Goal: Task Accomplishment & Management: Use online tool/utility

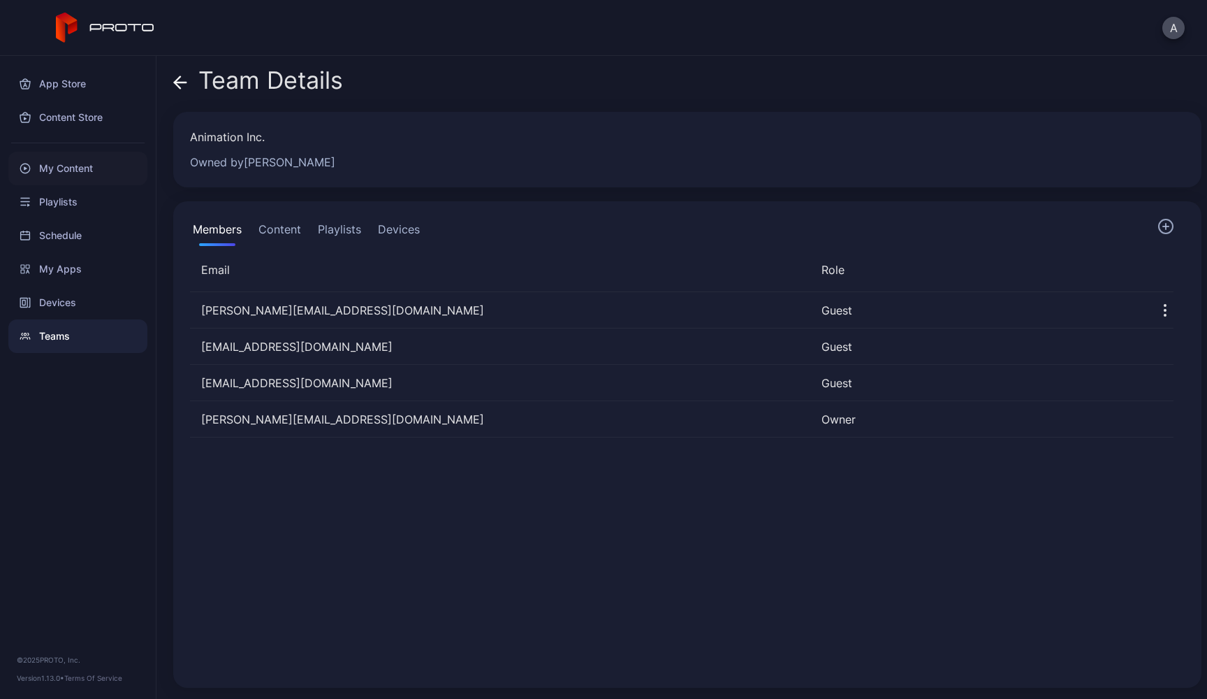
click at [61, 164] on div "My Content" at bounding box center [77, 169] width 139 height 34
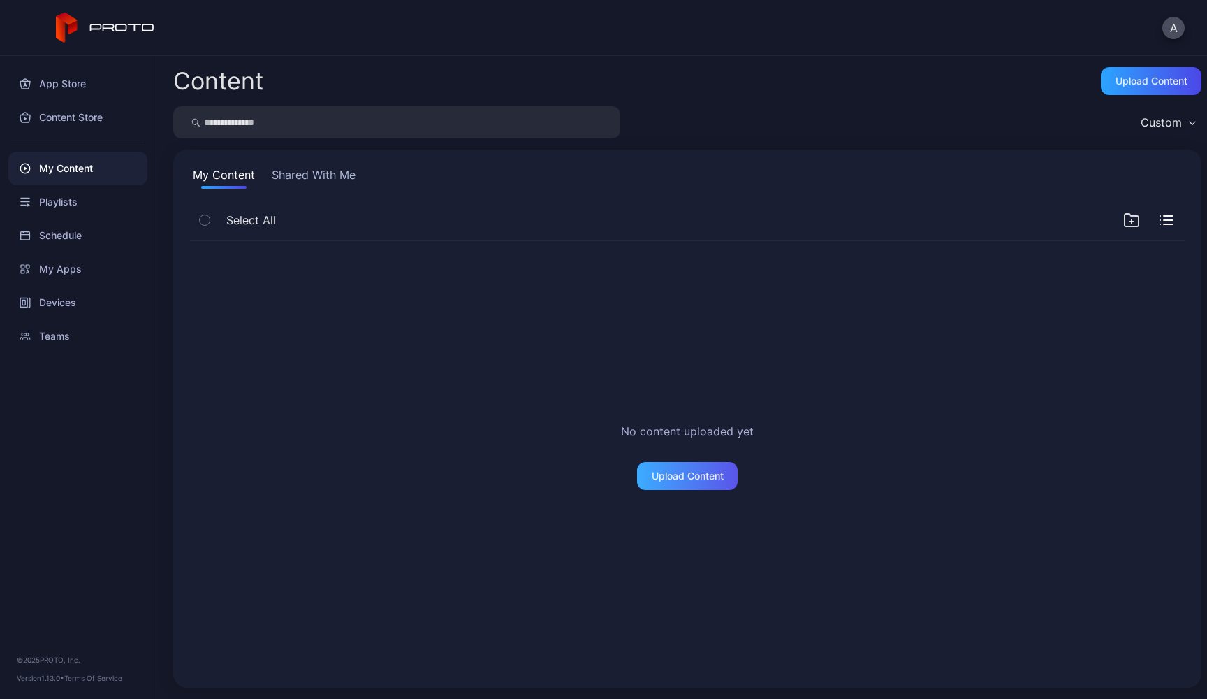
click at [678, 483] on div "Upload Content" at bounding box center [687, 476] width 101 height 28
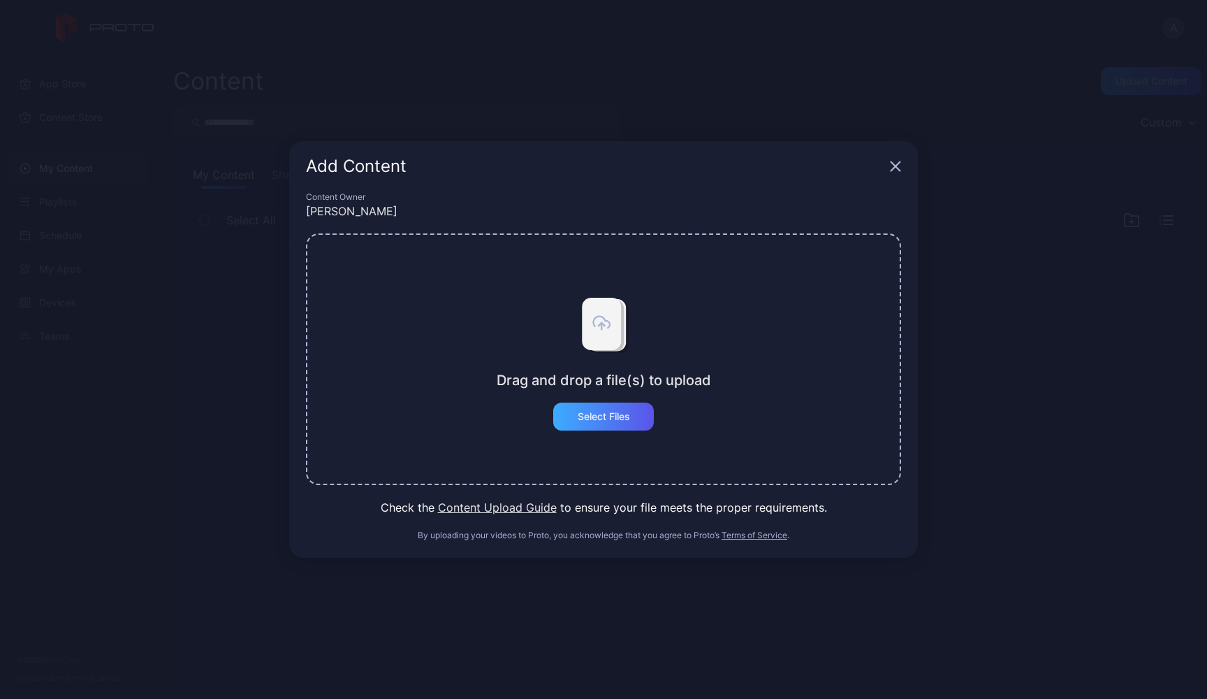
click at [599, 419] on div "Select Files" at bounding box center [604, 416] width 52 height 11
click at [896, 174] on div "Add Content" at bounding box center [603, 166] width 629 height 50
click at [940, 174] on div "Add Content Content Owner [PERSON_NAME] and drop a file(s) to upload Select Fil…" at bounding box center [603, 349] width 1207 height 699
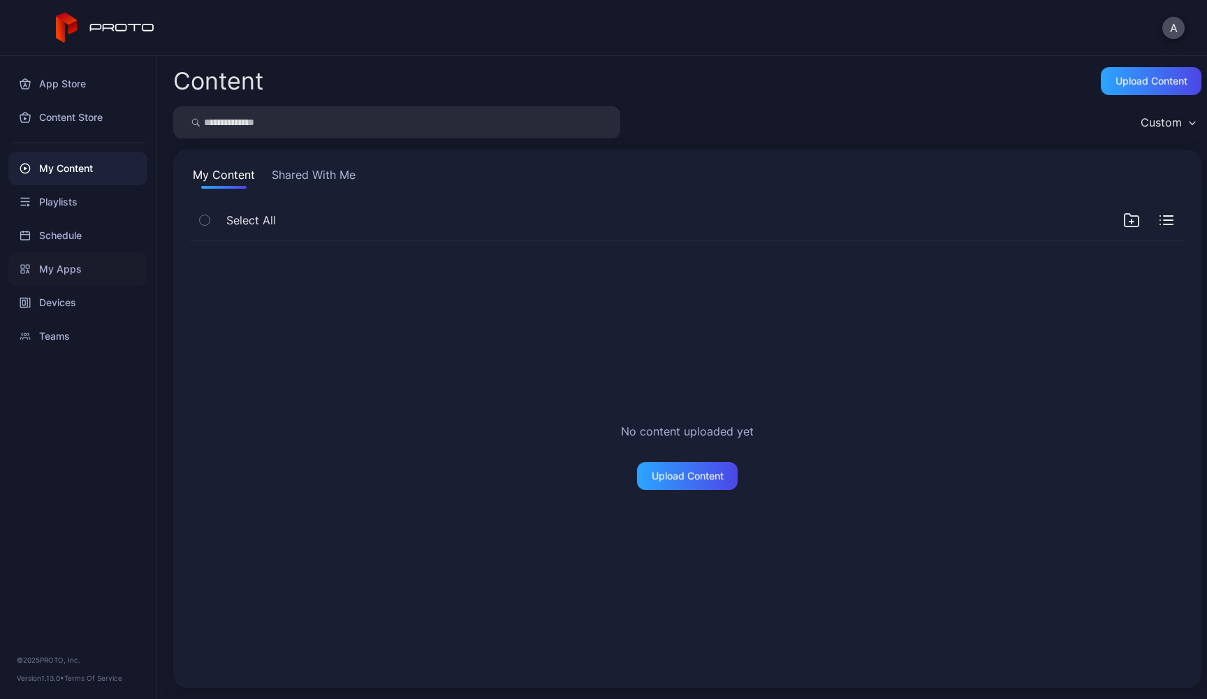
click at [66, 265] on div "My Apps" at bounding box center [77, 269] width 139 height 34
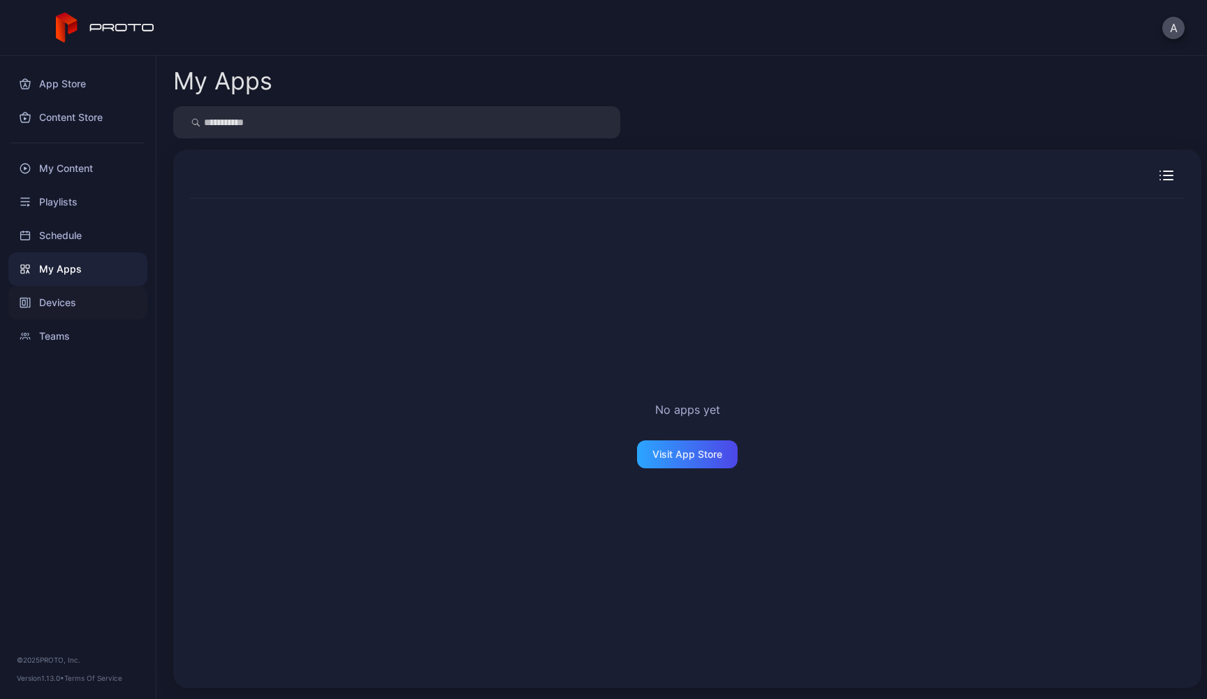
click at [71, 303] on div "Devices" at bounding box center [77, 303] width 139 height 34
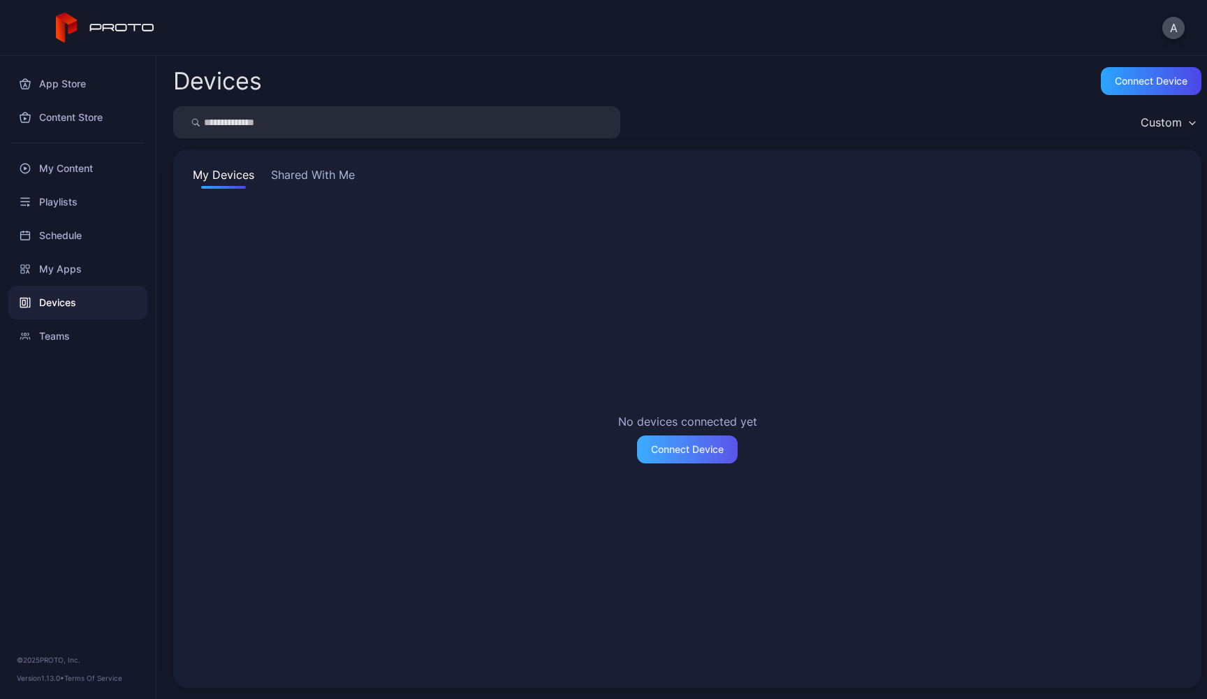
click at [690, 453] on div "Connect Device" at bounding box center [687, 449] width 73 height 11
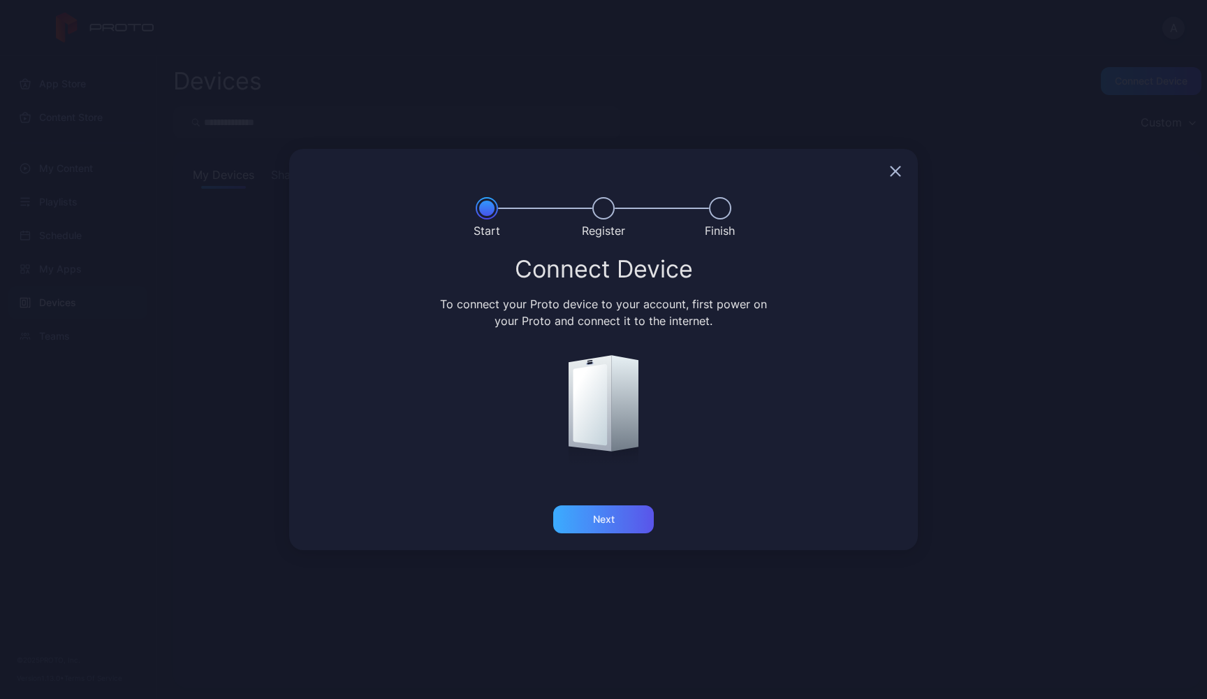
click at [620, 528] on div "Next" at bounding box center [603, 519] width 101 height 28
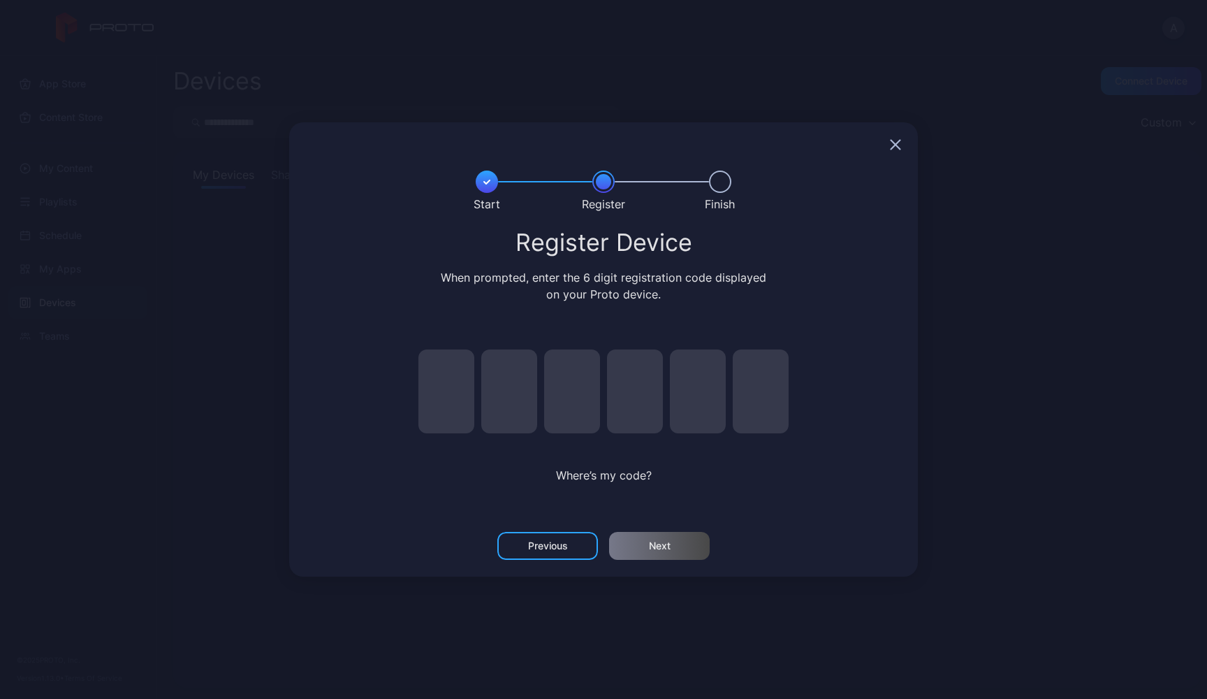
click at [903, 145] on div at bounding box center [603, 144] width 629 height 45
click at [898, 141] on icon "button" at bounding box center [895, 144] width 9 height 9
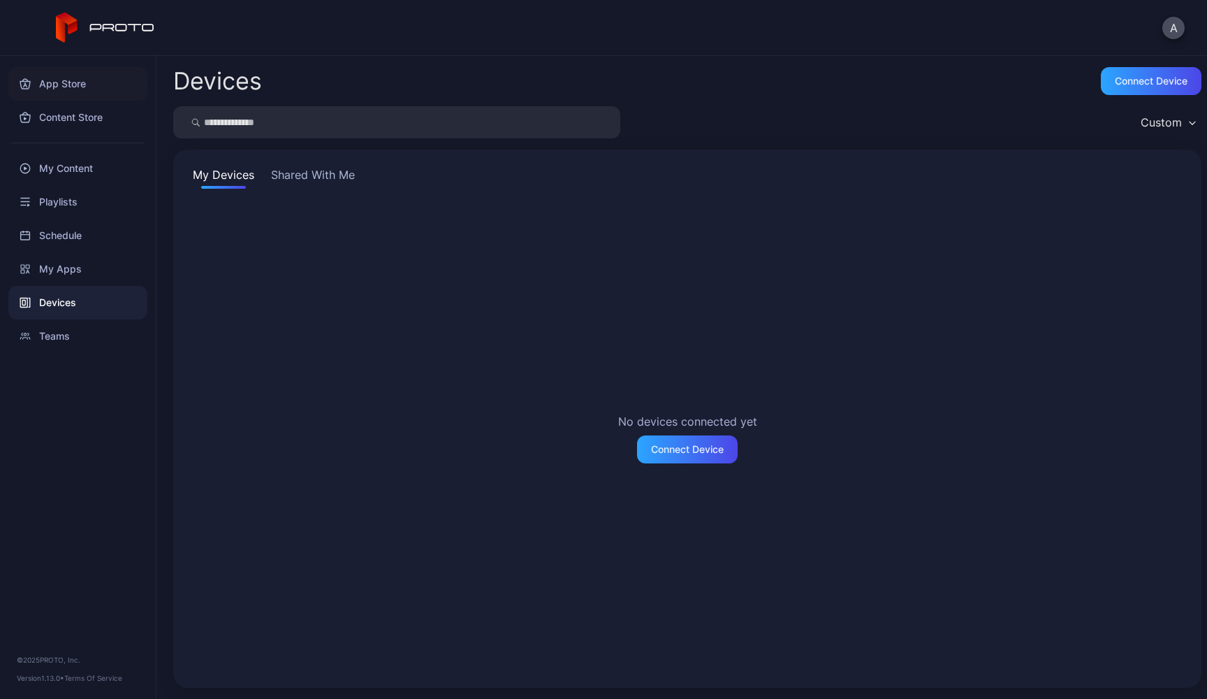
click at [75, 87] on div "App Store" at bounding box center [77, 84] width 139 height 34
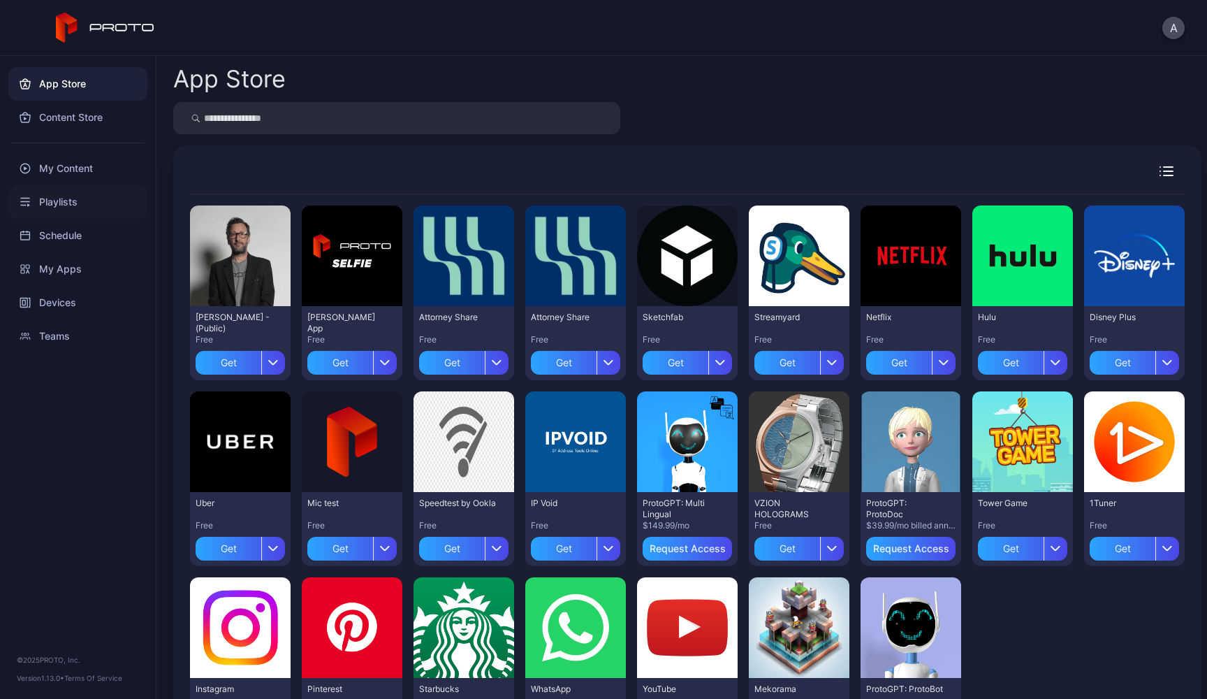
click at [73, 201] on div "Playlists" at bounding box center [77, 202] width 139 height 34
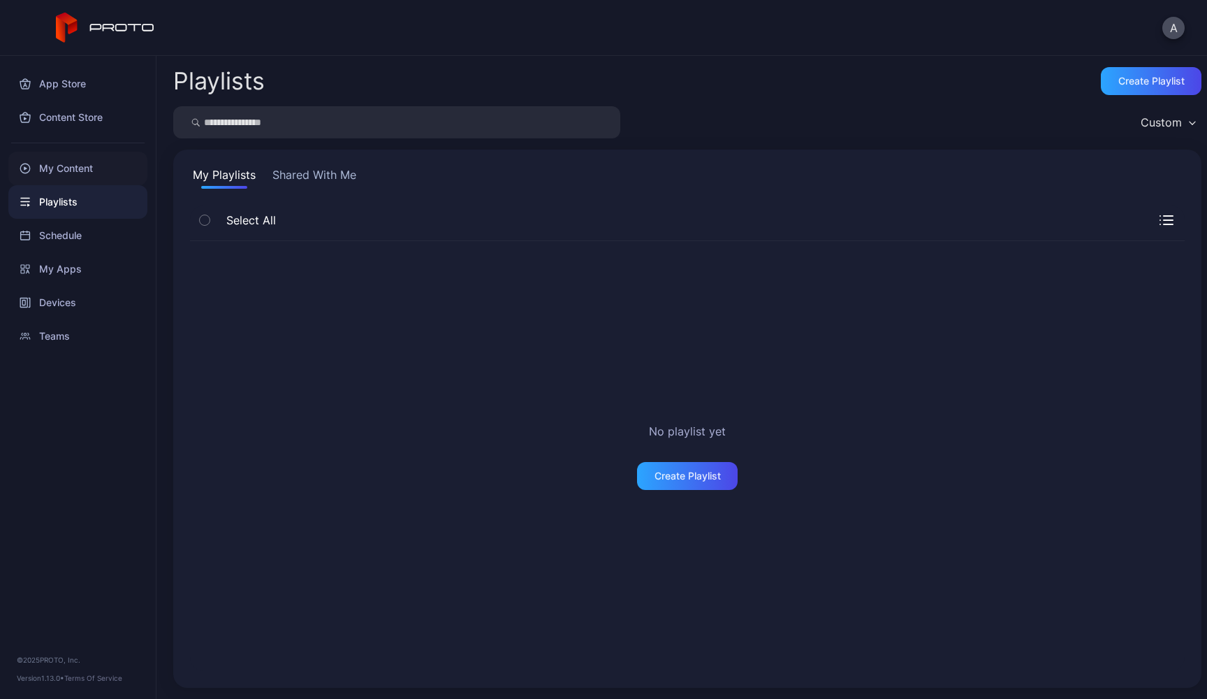
click at [73, 170] on div "My Content" at bounding box center [77, 169] width 139 height 34
click at [73, 75] on div "App Store" at bounding box center [77, 84] width 139 height 34
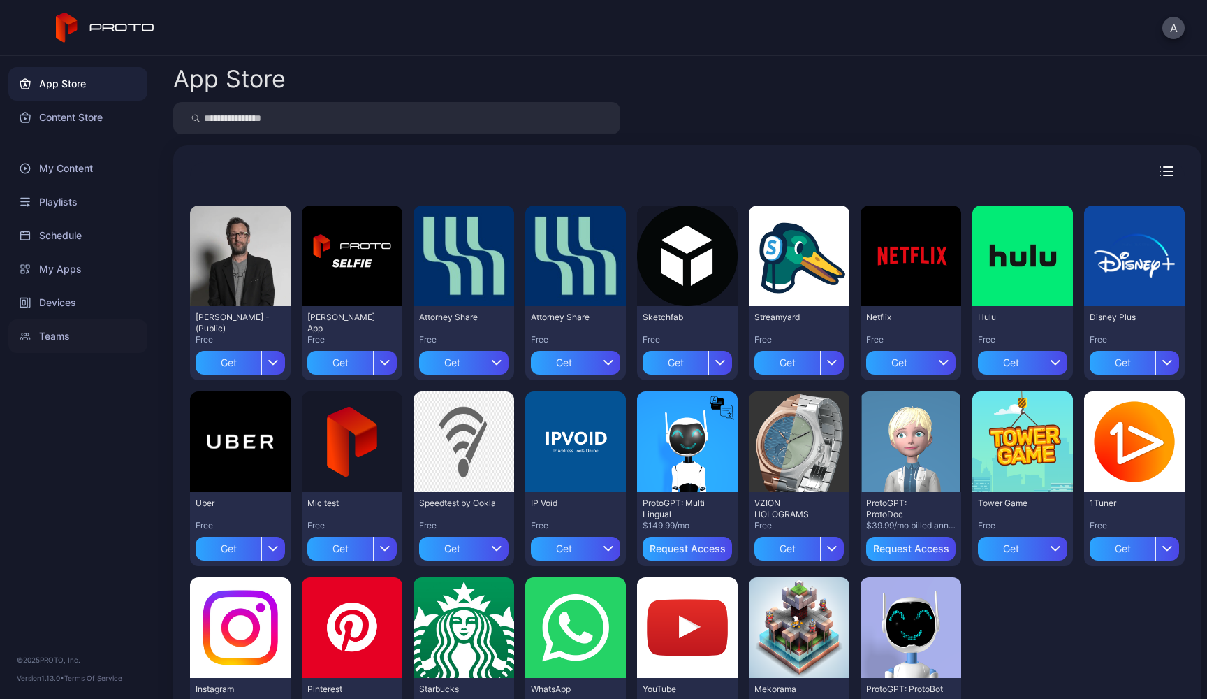
click at [55, 342] on div "Teams" at bounding box center [77, 336] width 139 height 34
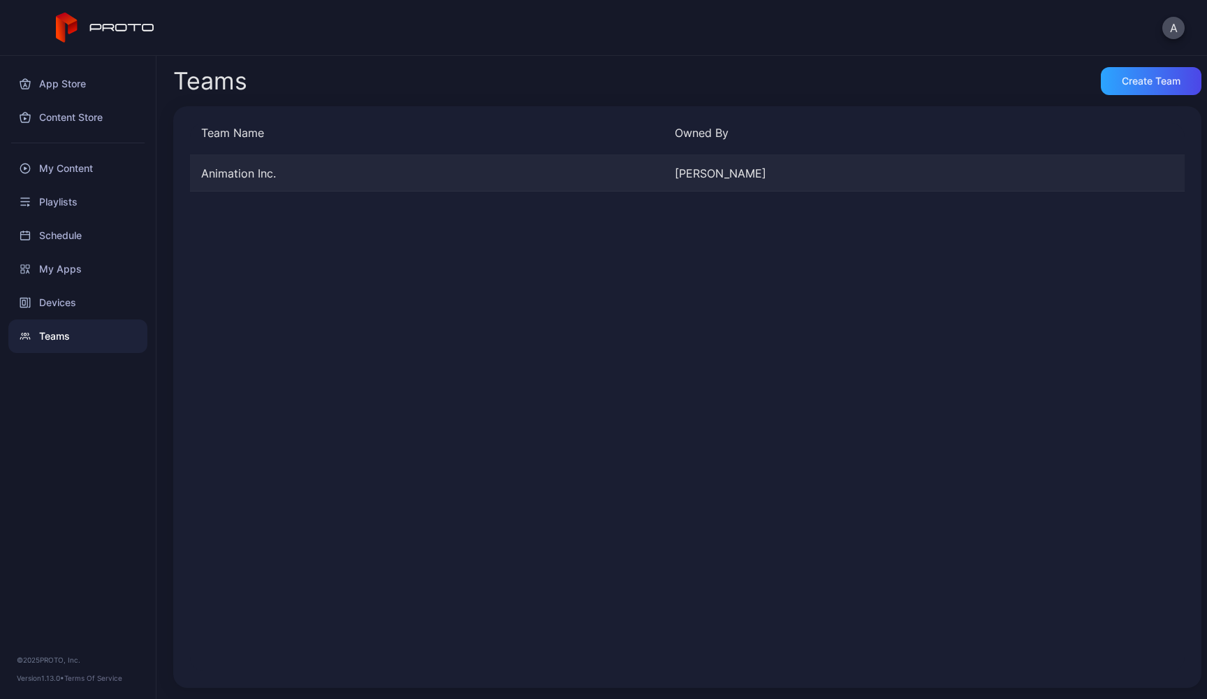
click at [281, 173] on div "Animation Inc." at bounding box center [427, 173] width 474 height 17
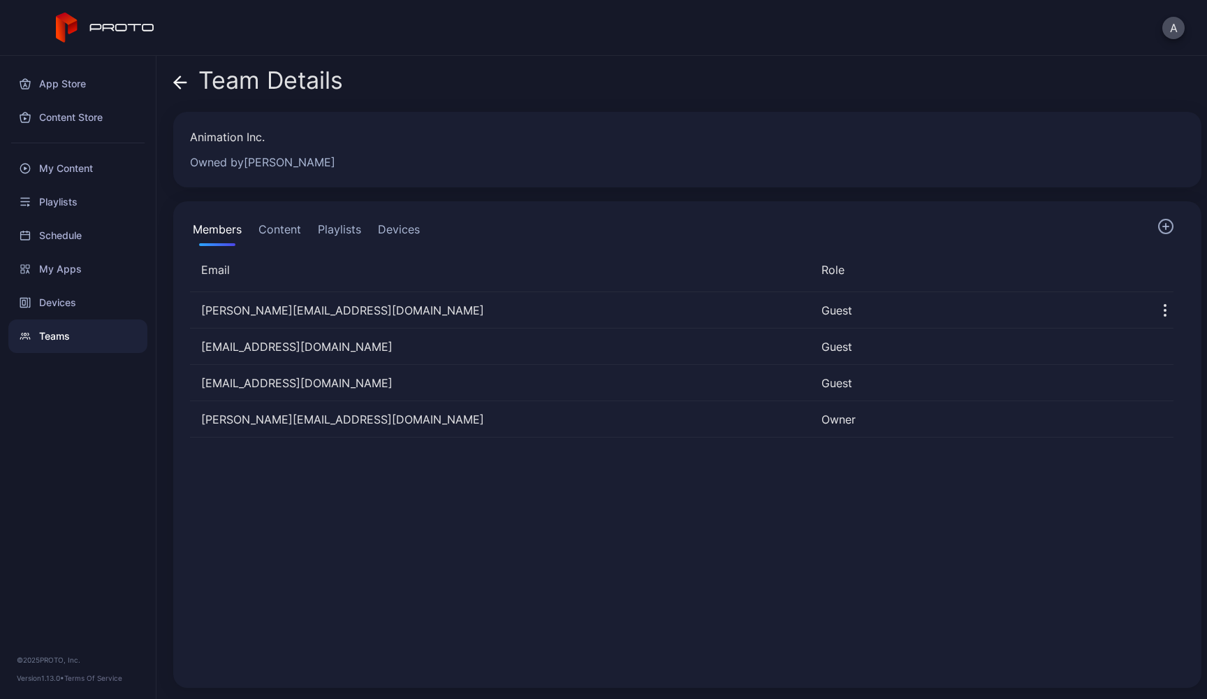
click at [285, 235] on button "Content" at bounding box center [280, 232] width 48 height 28
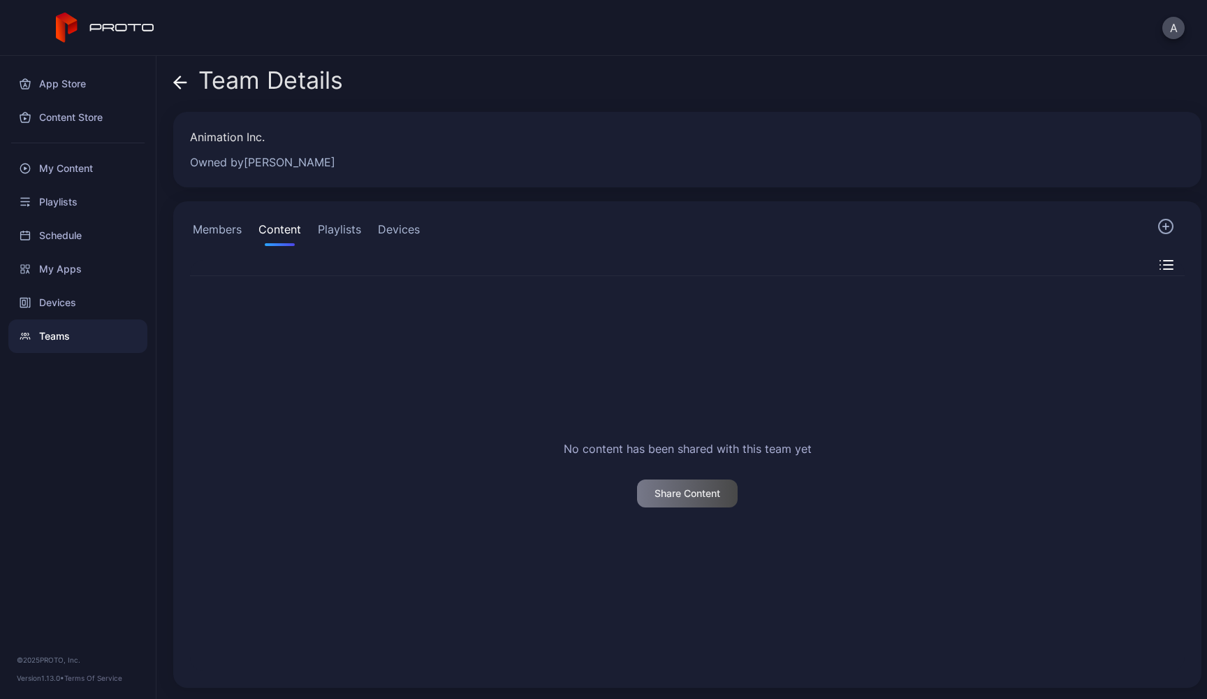
click at [401, 226] on button "Devices" at bounding box center [399, 232] width 48 height 28
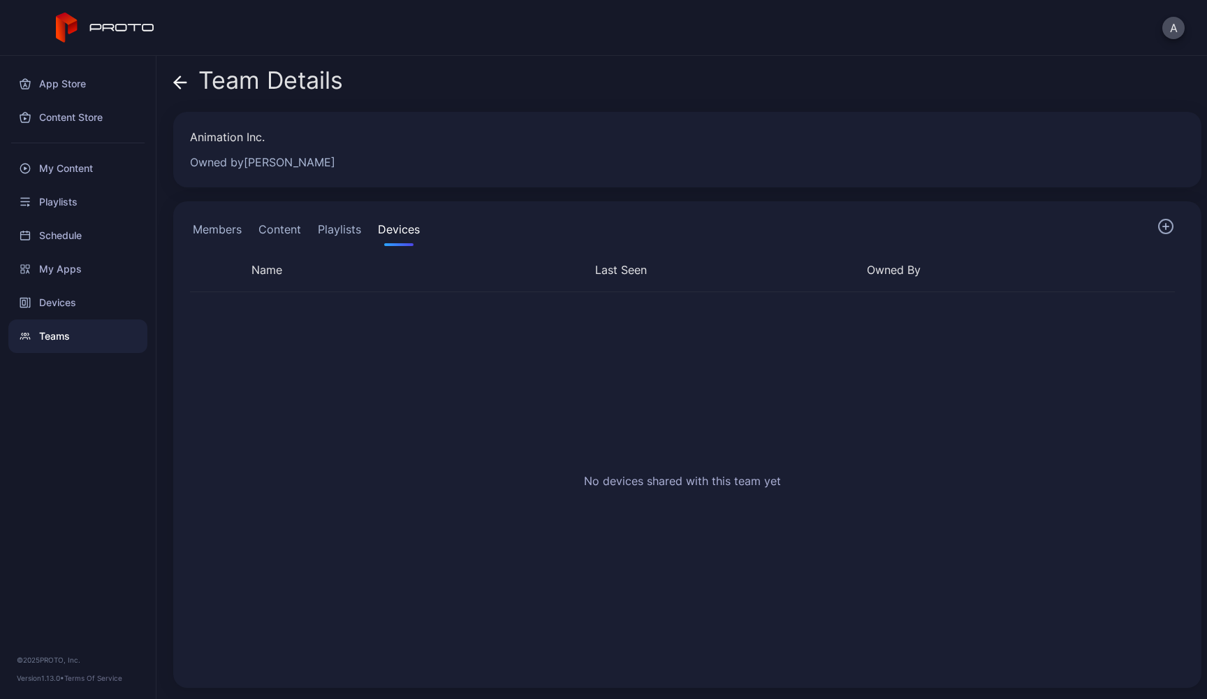
click at [648, 488] on div "No devices shared with this team yet" at bounding box center [682, 480] width 197 height 17
click at [276, 150] on div "Animation Inc. Owned by [PERSON_NAME]" at bounding box center [679, 150] width 978 height 42
click at [277, 225] on button "Content" at bounding box center [280, 232] width 48 height 28
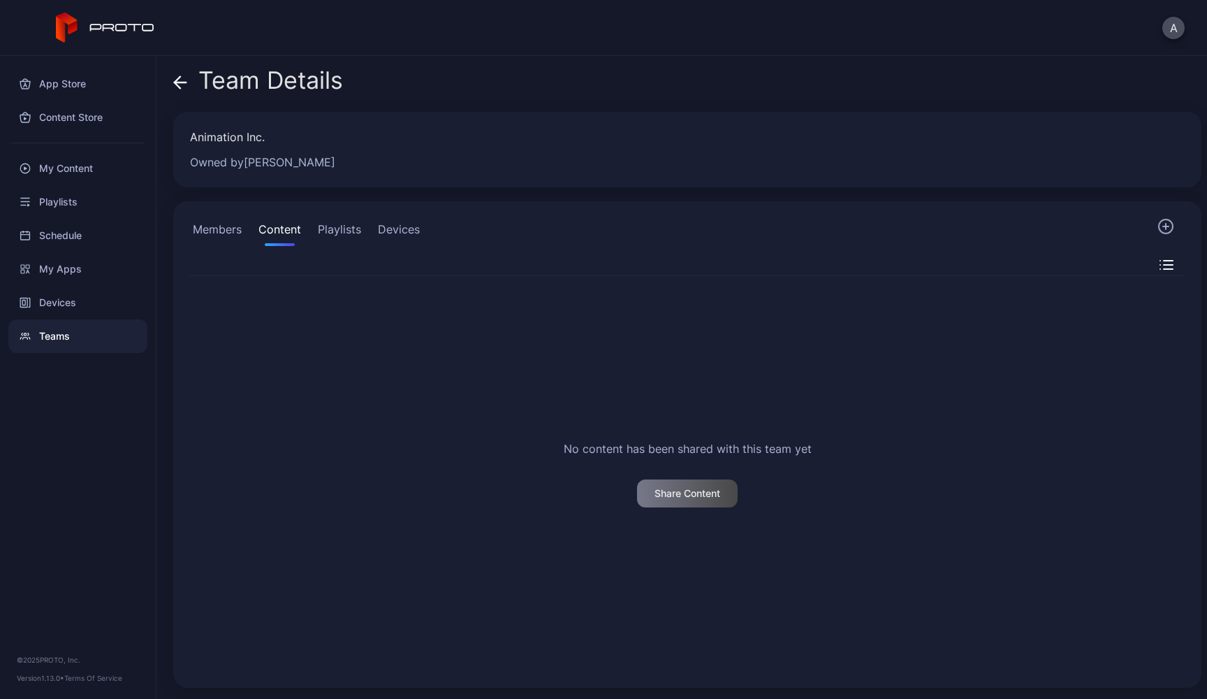
click at [391, 220] on button "Devices" at bounding box center [399, 232] width 48 height 28
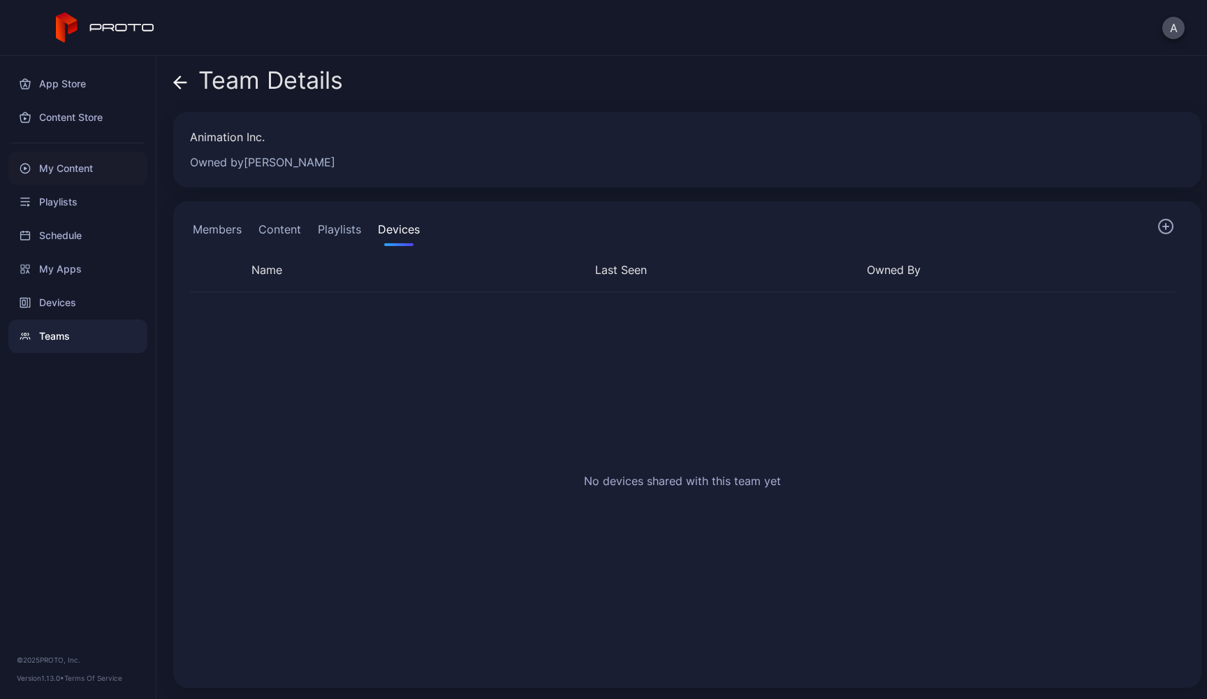
click at [78, 175] on div "My Content" at bounding box center [77, 169] width 139 height 34
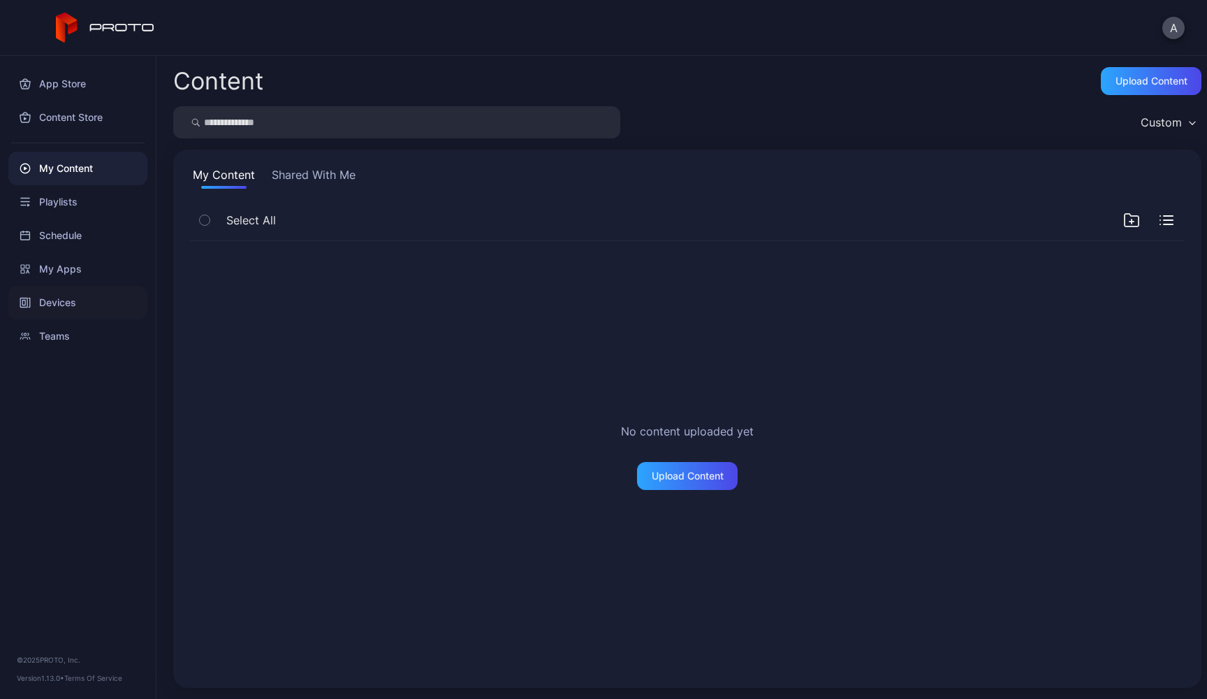
click at [80, 316] on div "Devices" at bounding box center [77, 303] width 139 height 34
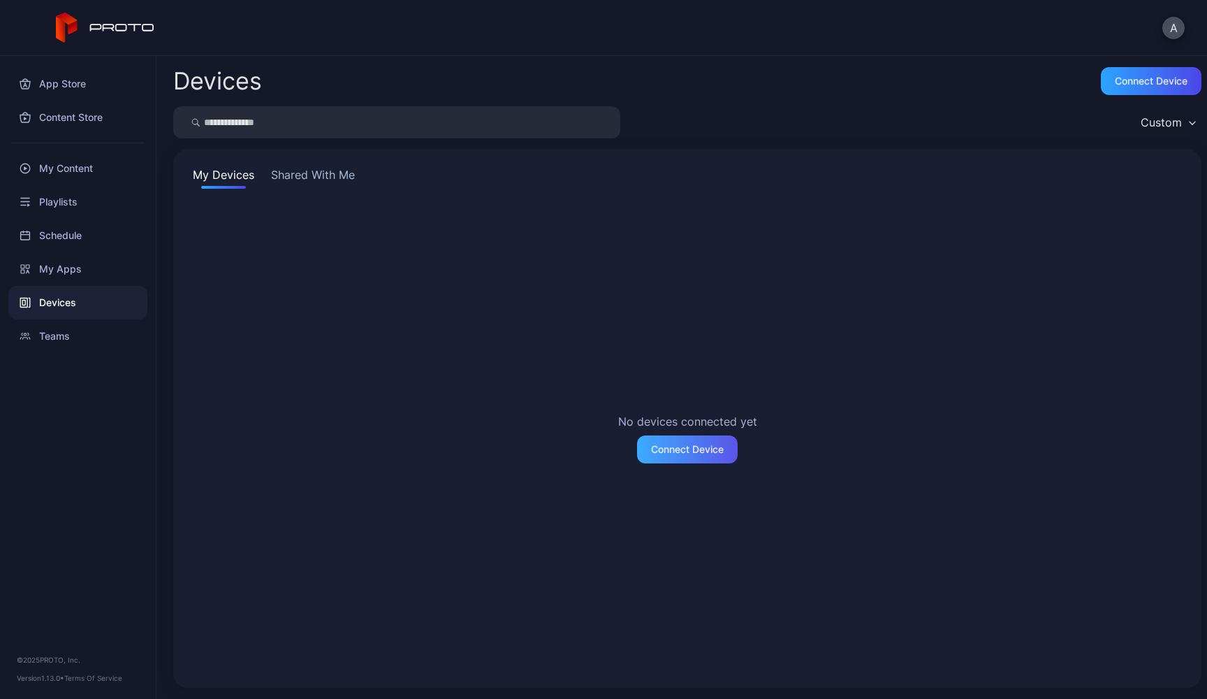
click at [692, 453] on div "Connect Device" at bounding box center [687, 449] width 73 height 11
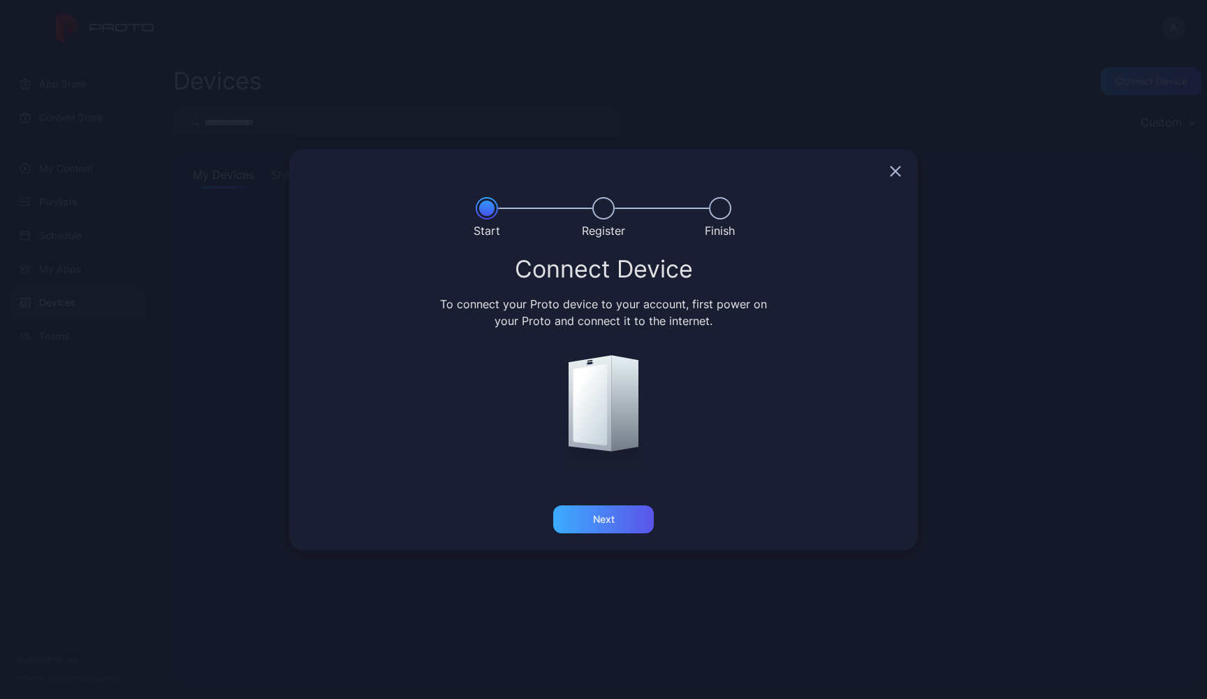
click at [628, 519] on div "Next" at bounding box center [603, 519] width 101 height 28
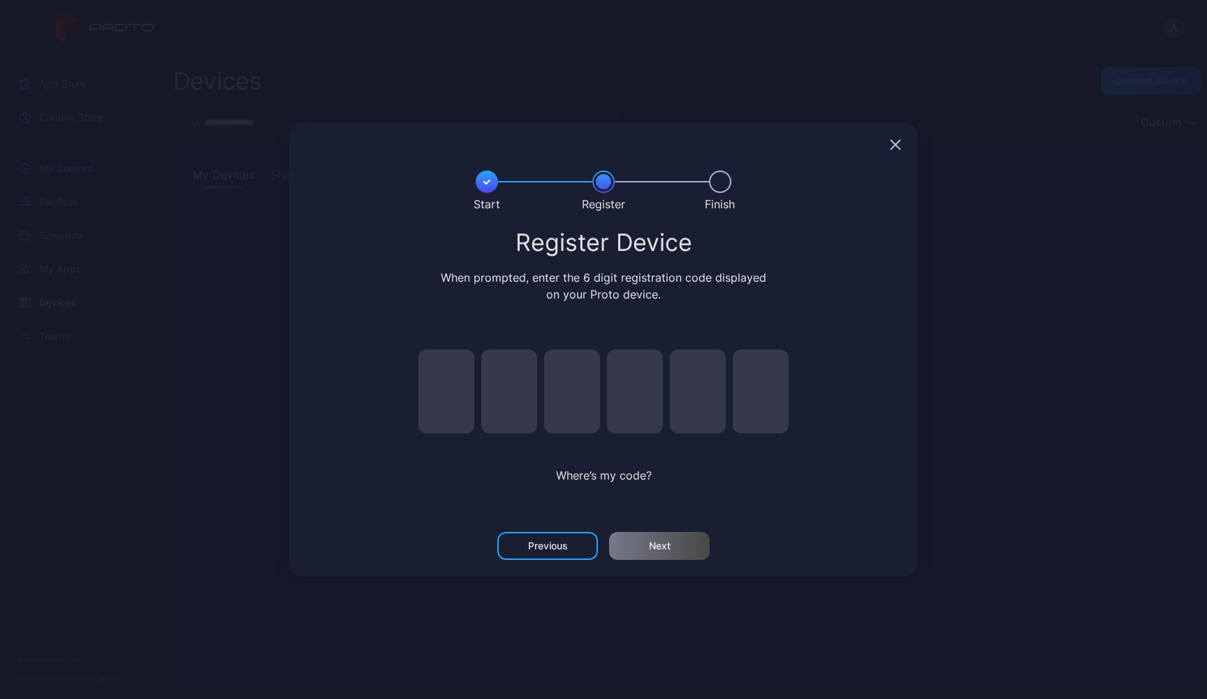
click at [458, 398] on input "pin code 1 of 6" at bounding box center [446, 391] width 56 height 84
click at [905, 145] on div at bounding box center [603, 144] width 629 height 45
click at [896, 147] on icon "button" at bounding box center [895, 144] width 11 height 11
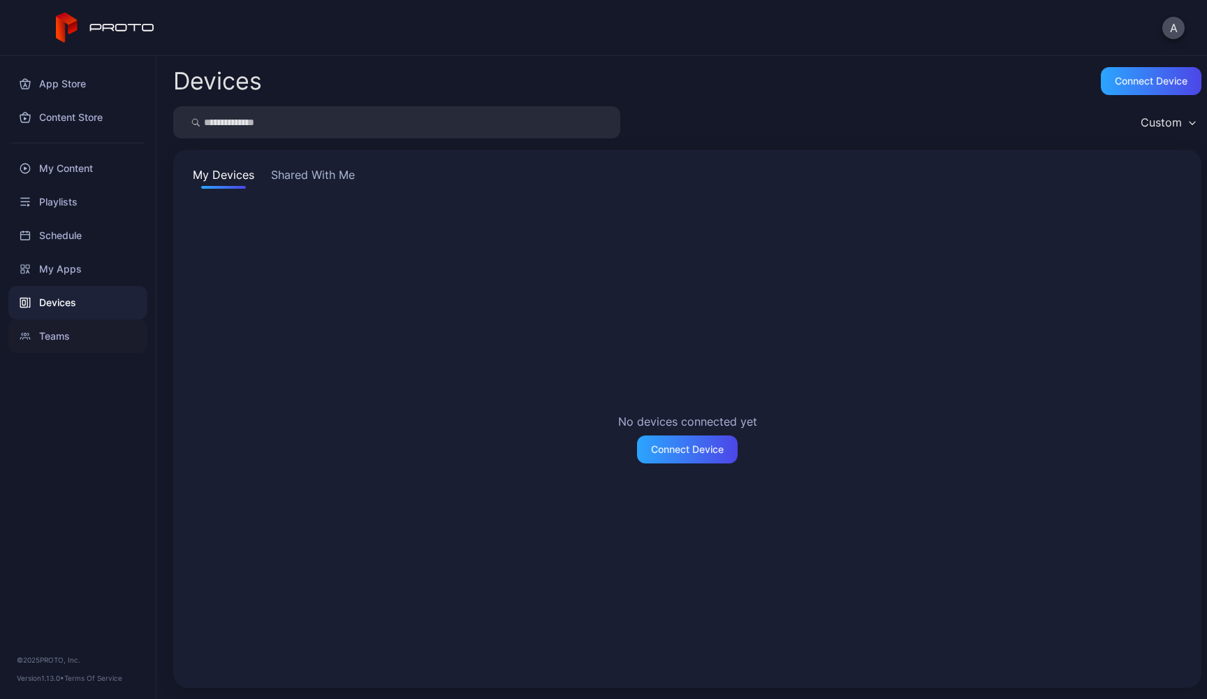
click at [64, 333] on div "Teams" at bounding box center [77, 336] width 139 height 34
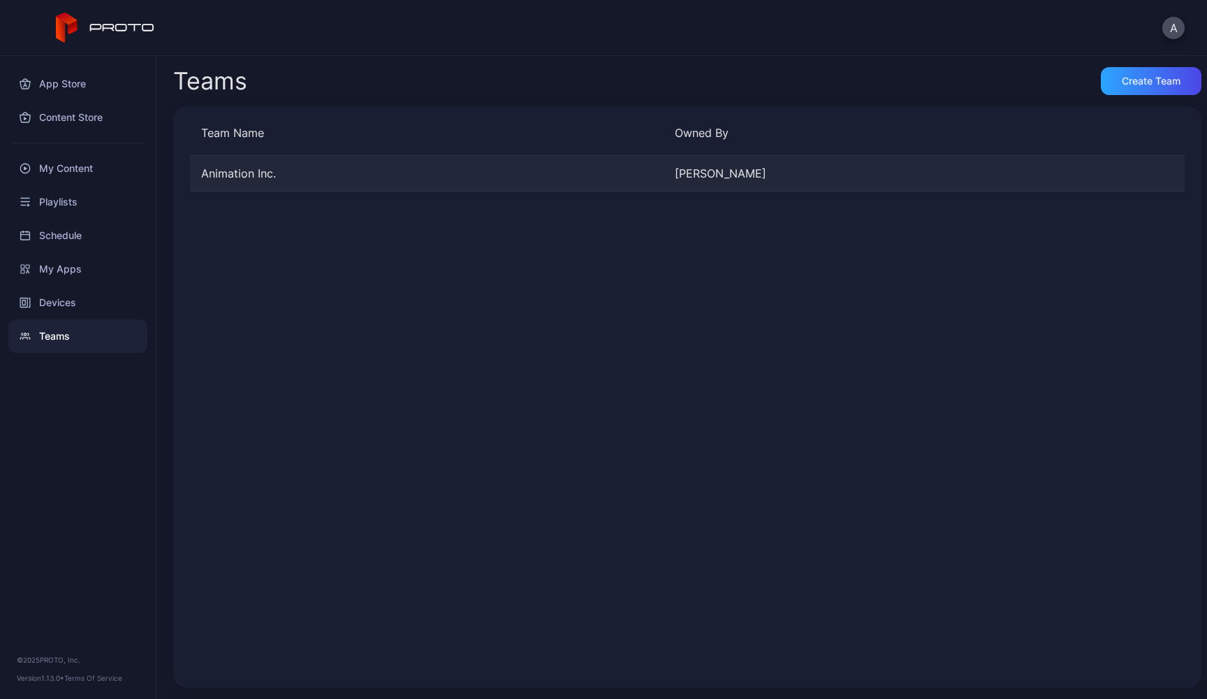
click at [476, 173] on div "Animation Inc." at bounding box center [427, 173] width 474 height 17
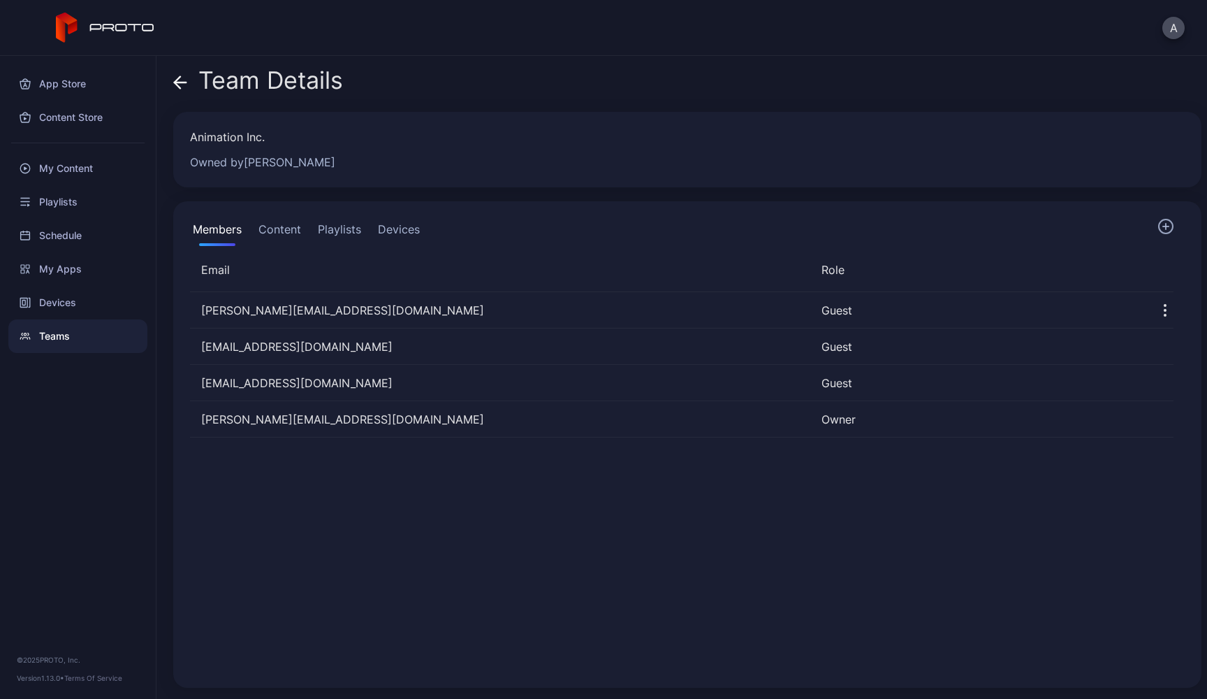
click at [388, 225] on button "Devices" at bounding box center [399, 232] width 48 height 28
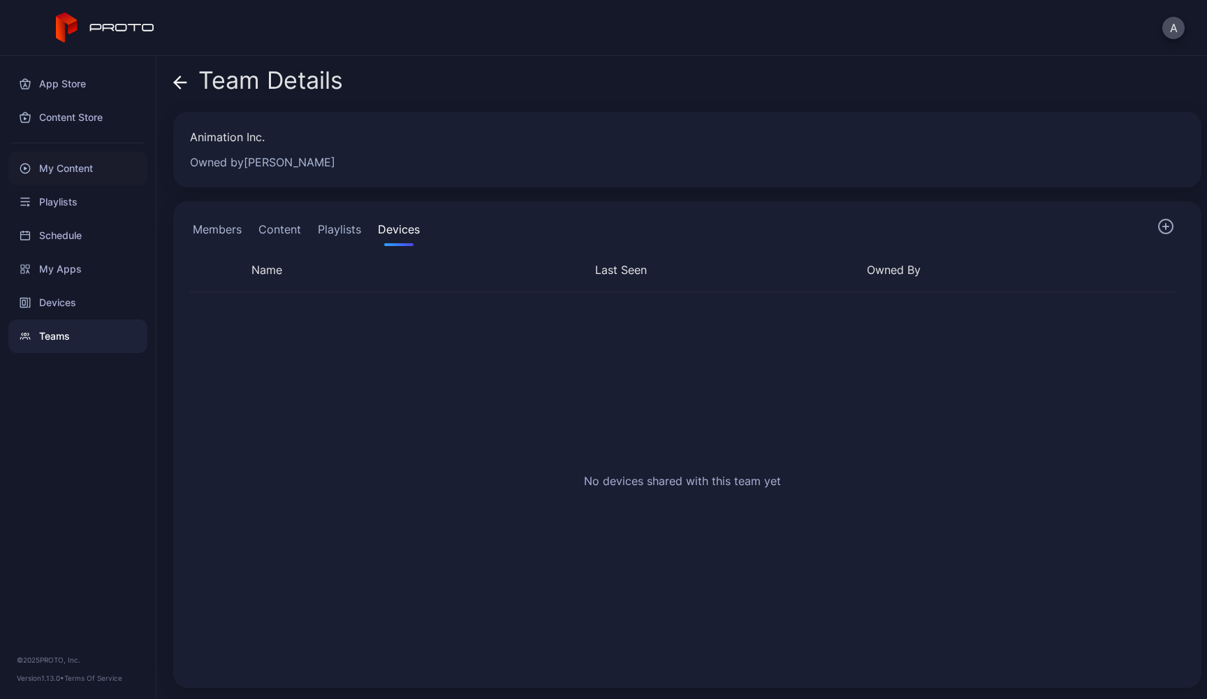
click at [78, 170] on div "My Content" at bounding box center [77, 169] width 139 height 34
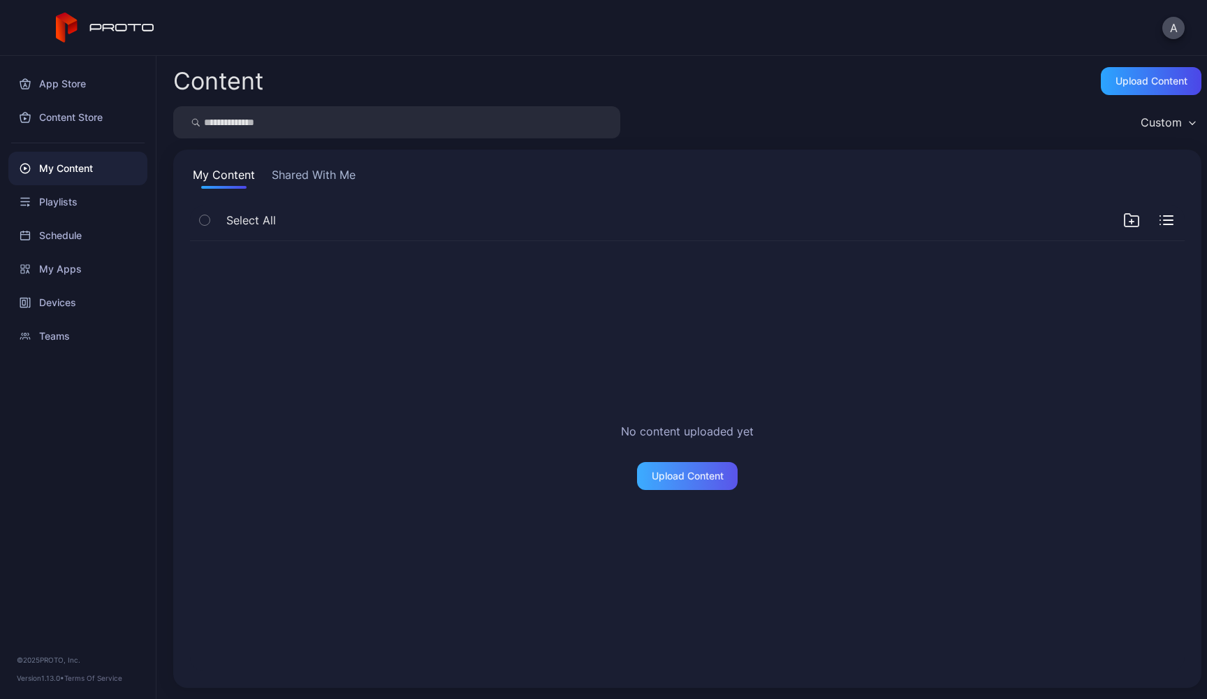
click at [658, 477] on div "Upload Content" at bounding box center [688, 475] width 72 height 11
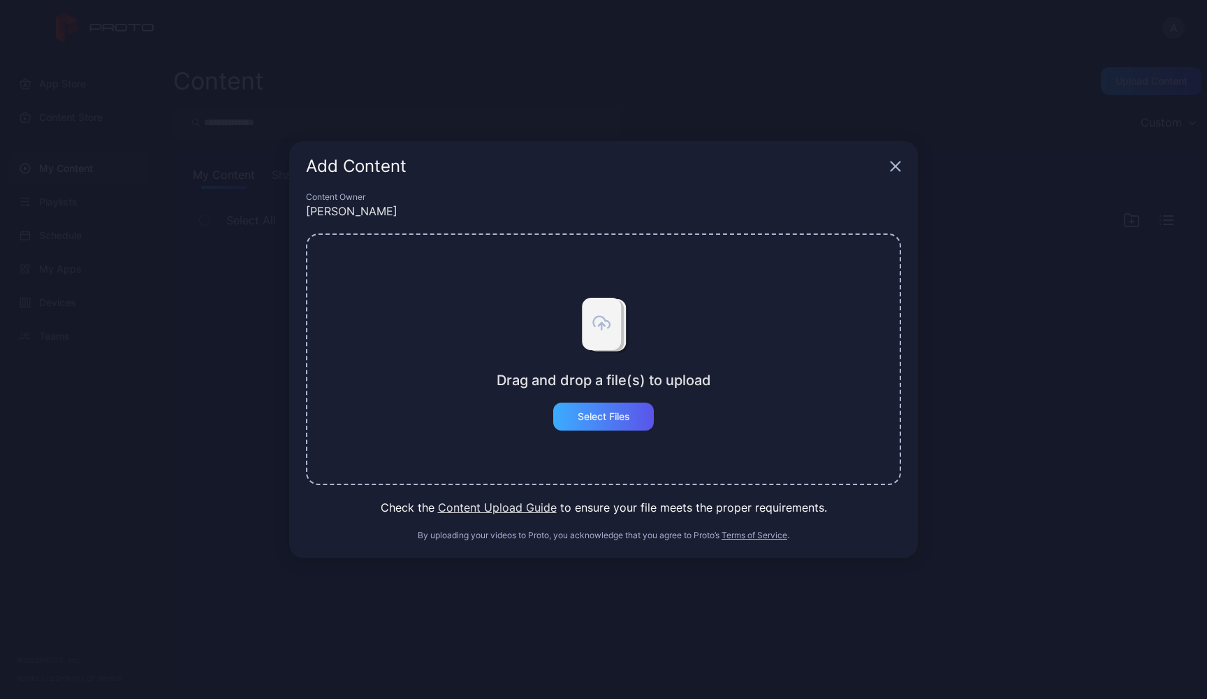
click at [603, 428] on div "Select Files" at bounding box center [603, 416] width 101 height 28
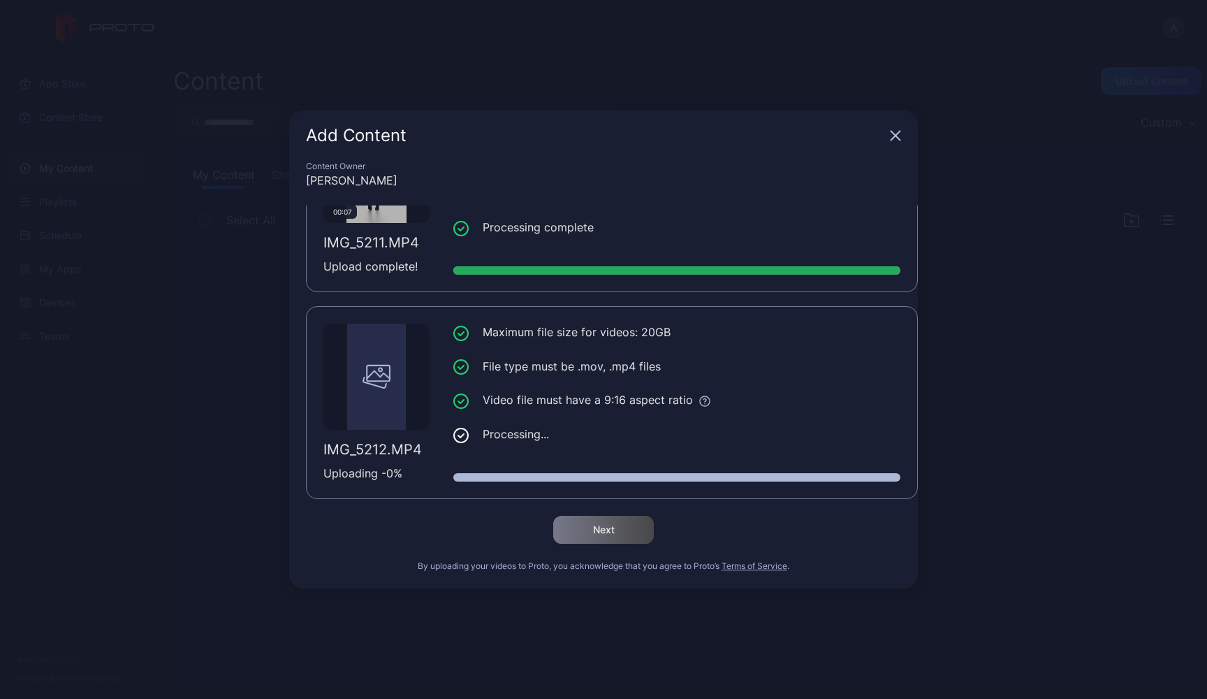
scroll to position [106, 0]
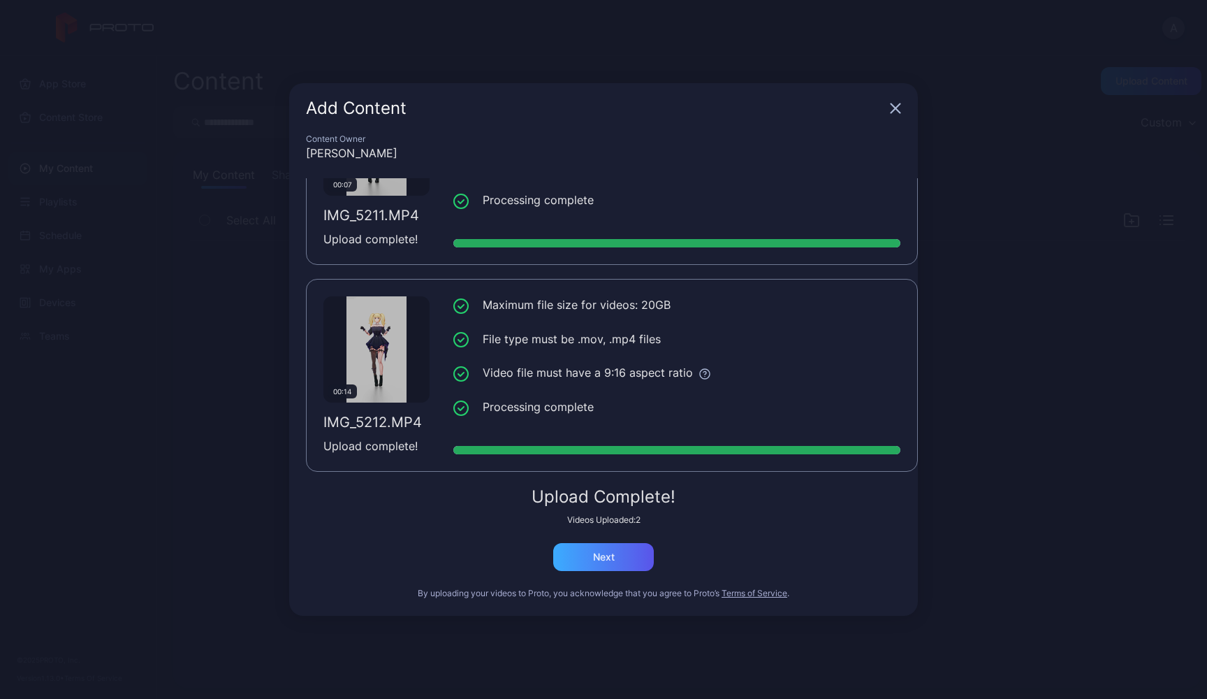
click at [615, 556] on div "Next" at bounding box center [603, 557] width 101 height 28
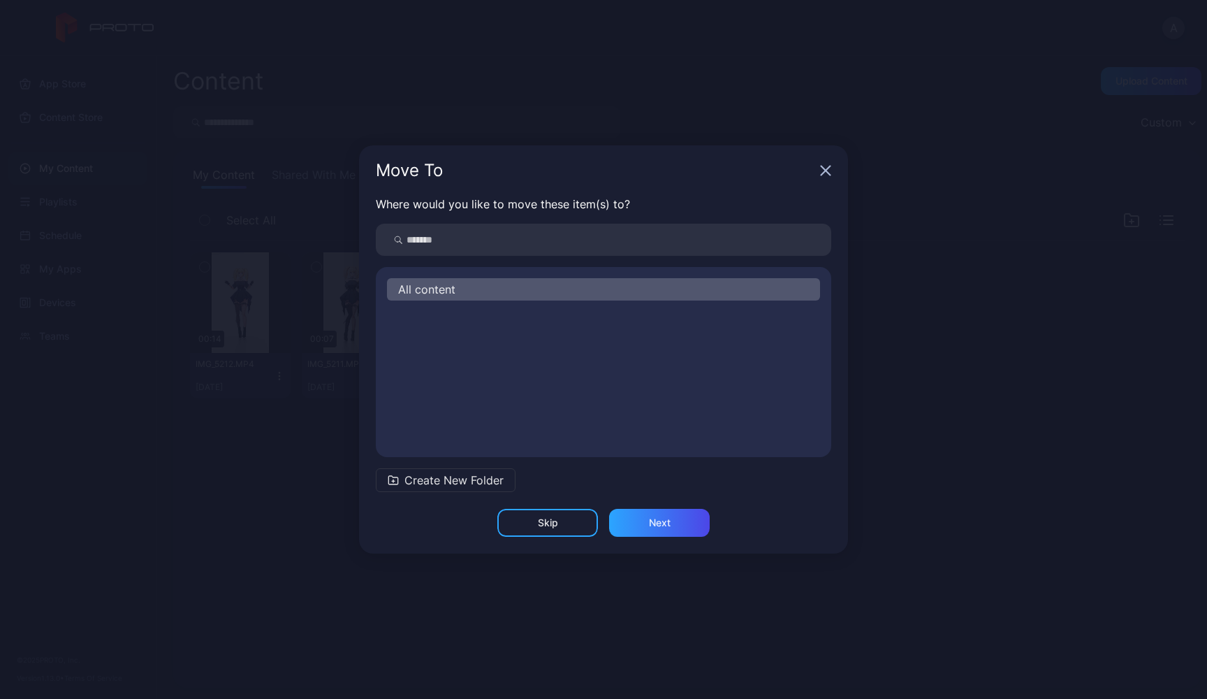
click at [503, 291] on div "All content" at bounding box center [603, 289] width 433 height 22
click at [653, 527] on div "Next" at bounding box center [660, 522] width 22 height 11
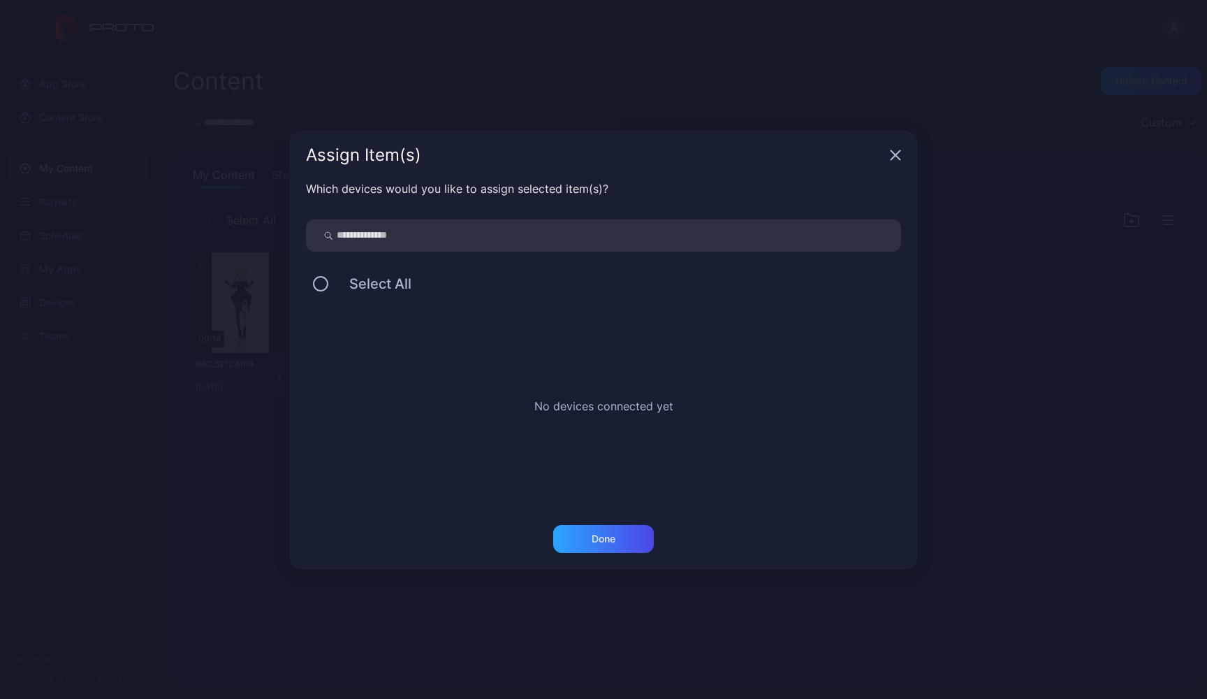
click at [613, 555] on div "Done" at bounding box center [603, 547] width 629 height 45
click at [611, 543] on div "Done" at bounding box center [604, 538] width 24 height 11
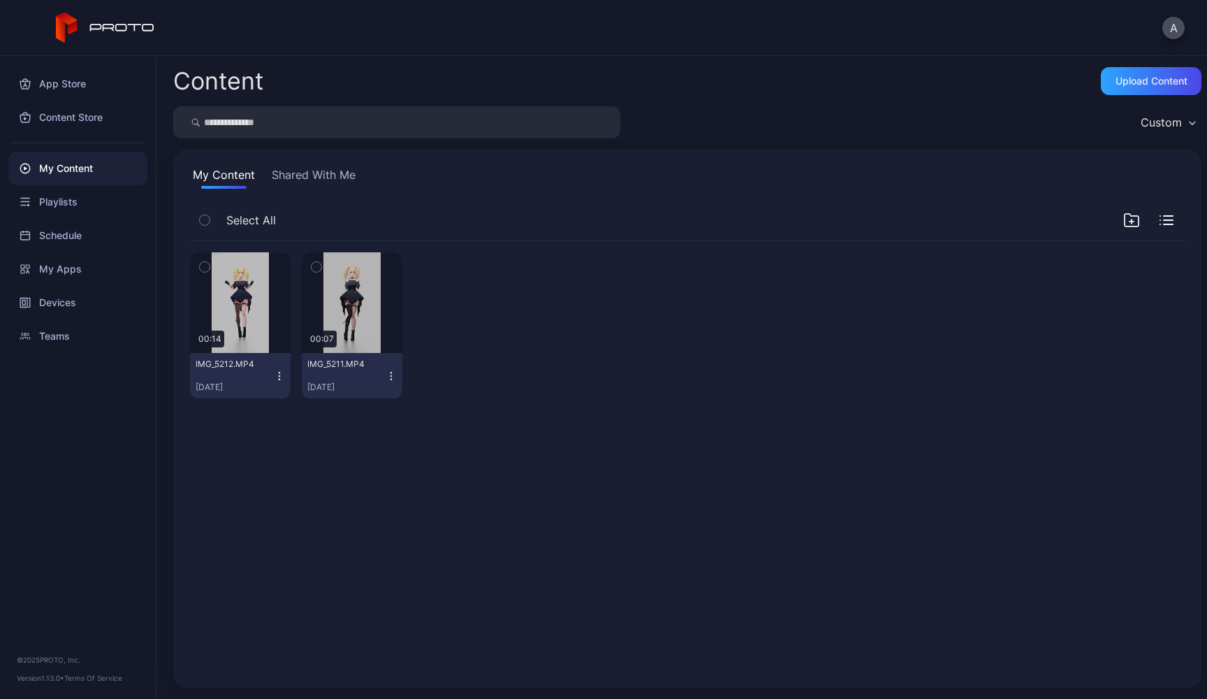
click at [402, 381] on button "IMG_5211.MP4 [DATE]" at bounding box center [352, 375] width 101 height 45
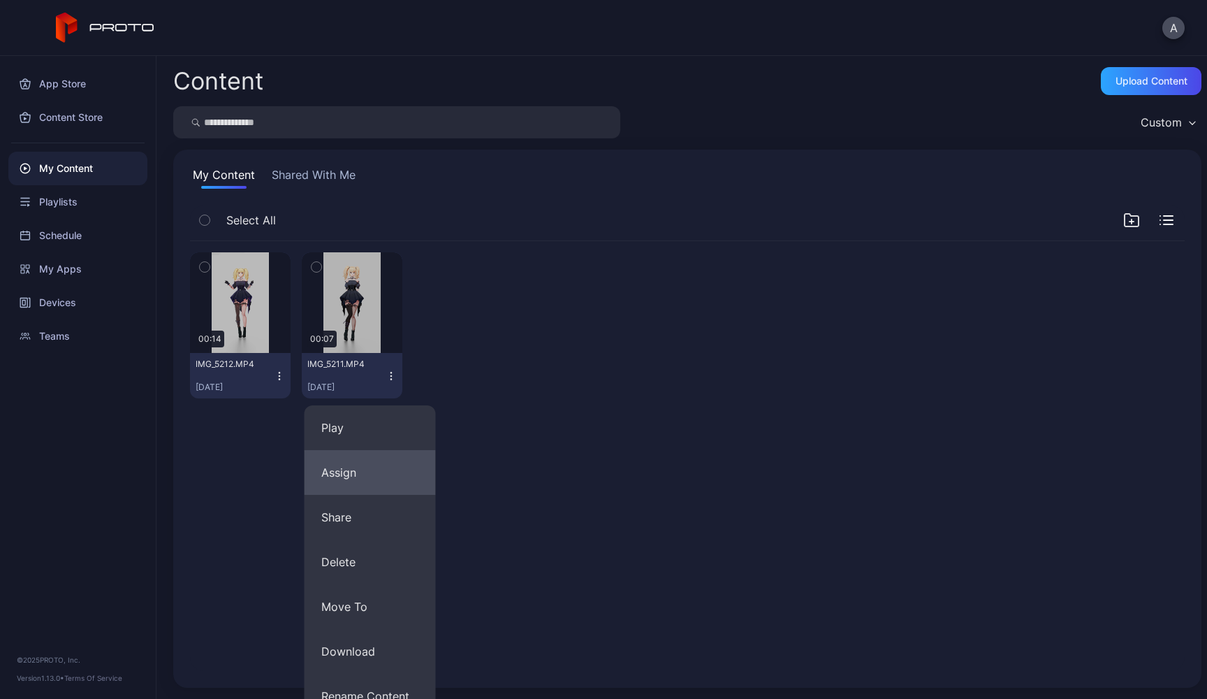
scroll to position [0, 0]
click at [464, 407] on div "Preview 00:14 IMG_5212.MP4 [DATE] Preview 00:07 IMG_5211.MP4 [DATE]" at bounding box center [687, 325] width 995 height 168
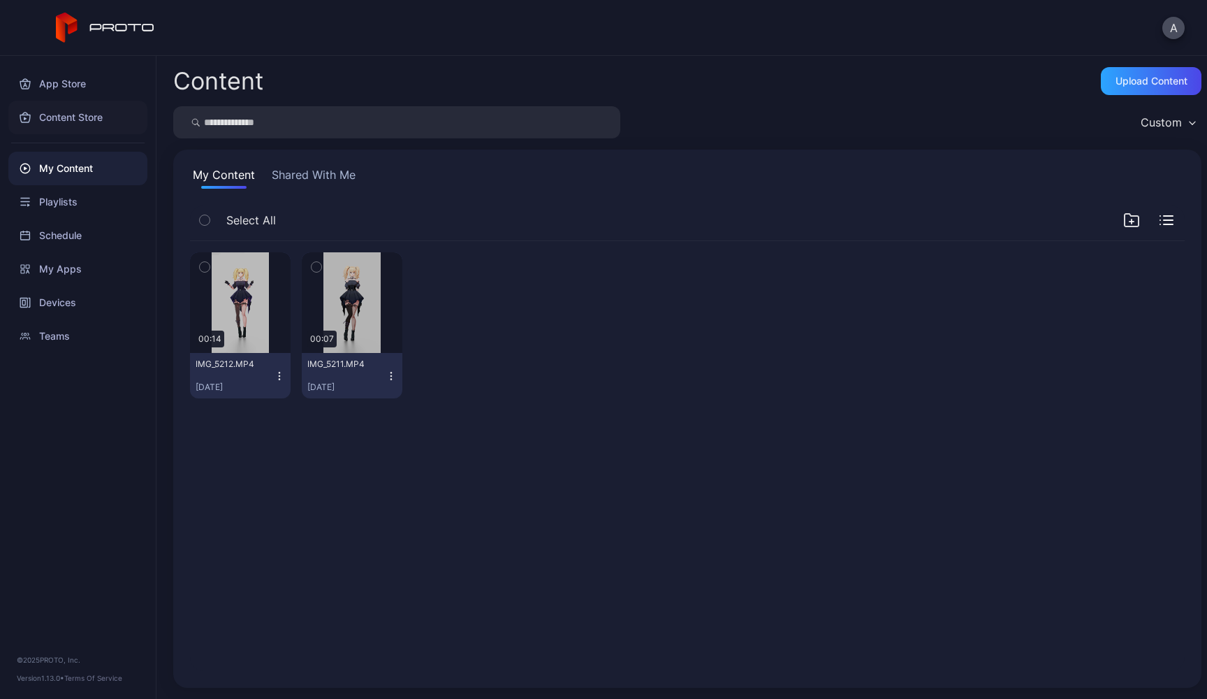
click at [76, 112] on div "Content Store" at bounding box center [77, 118] width 139 height 34
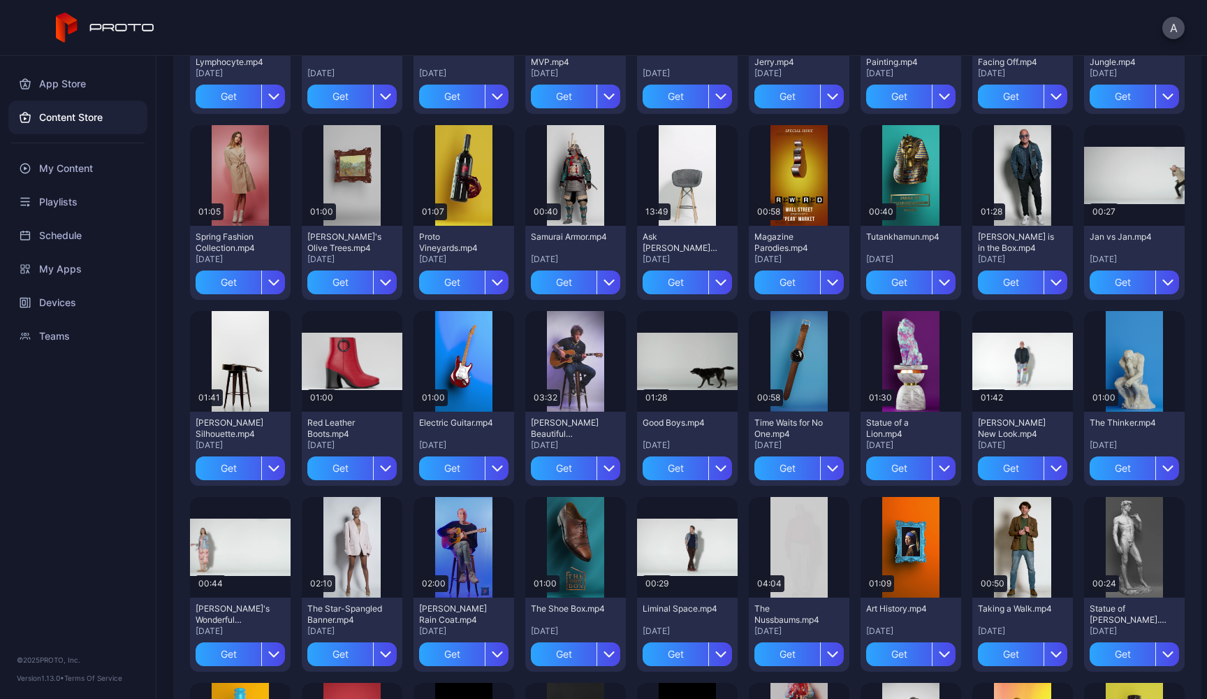
scroll to position [422, 0]
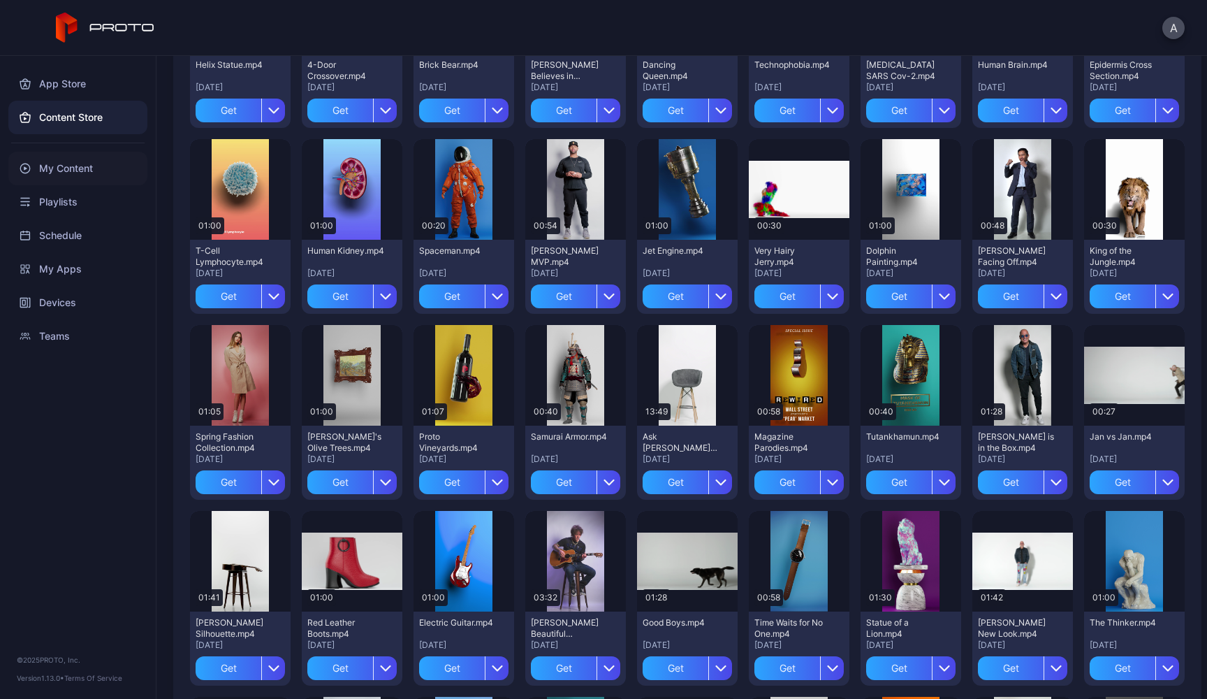
click at [71, 169] on div "My Content" at bounding box center [77, 169] width 139 height 34
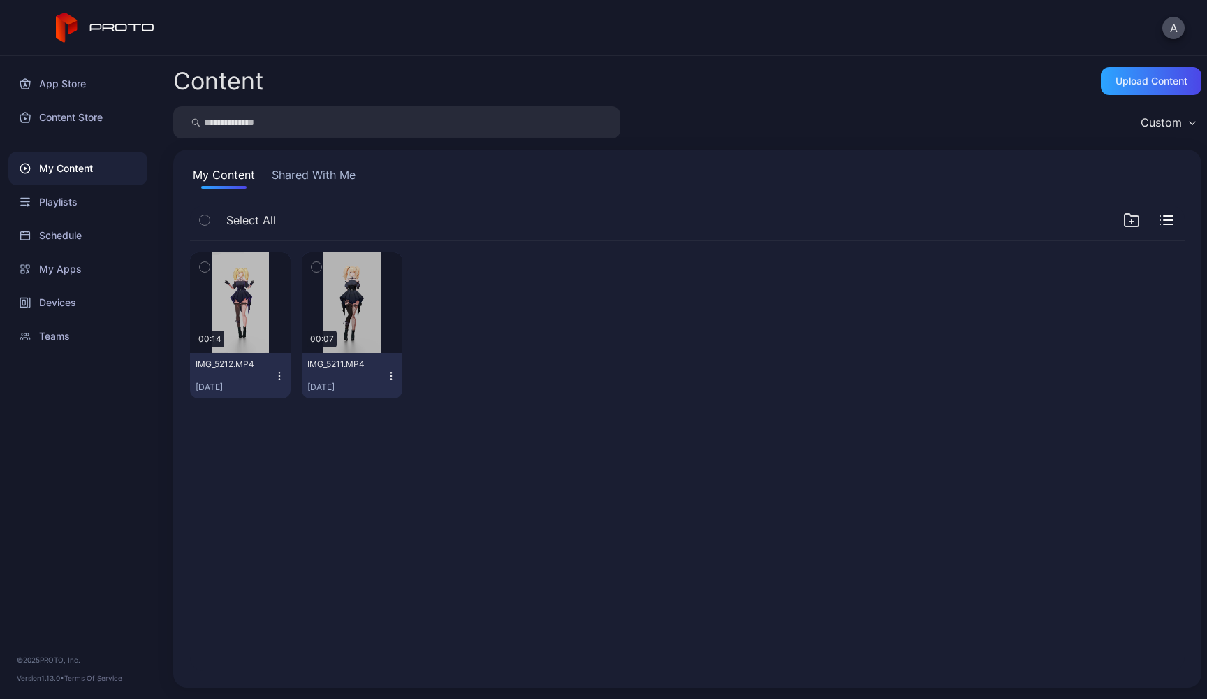
click at [397, 375] on icon "button" at bounding box center [391, 375] width 11 height 11
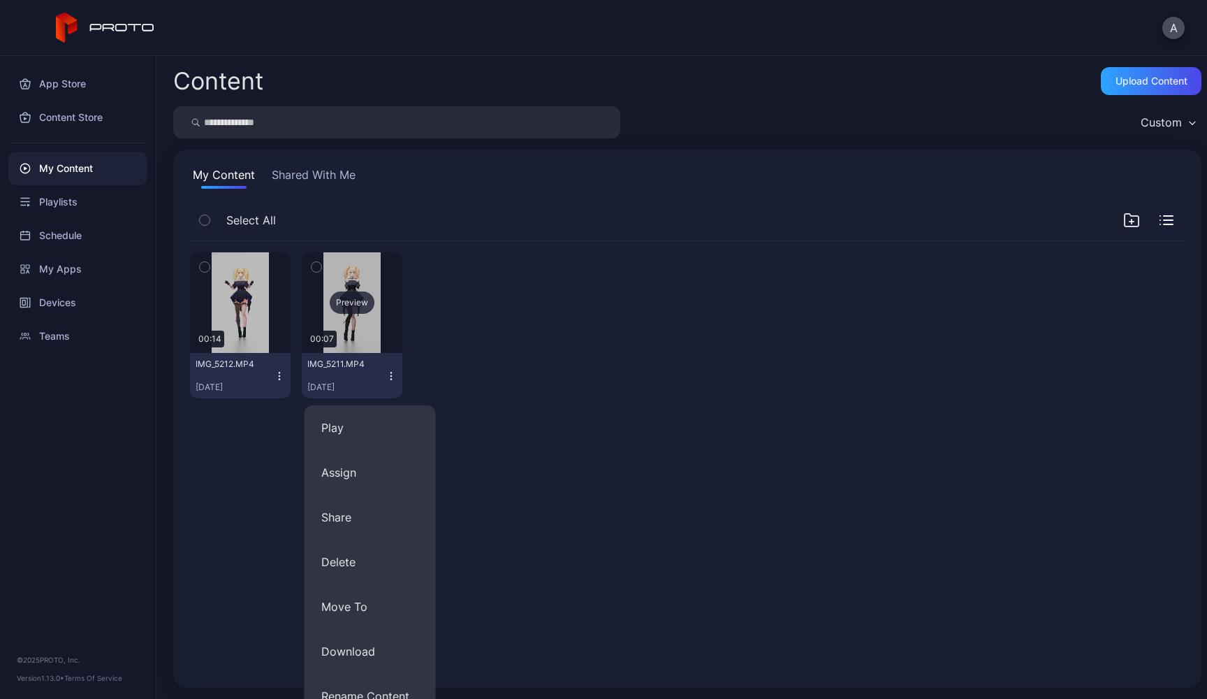
click at [374, 300] on div "Preview" at bounding box center [352, 302] width 45 height 22
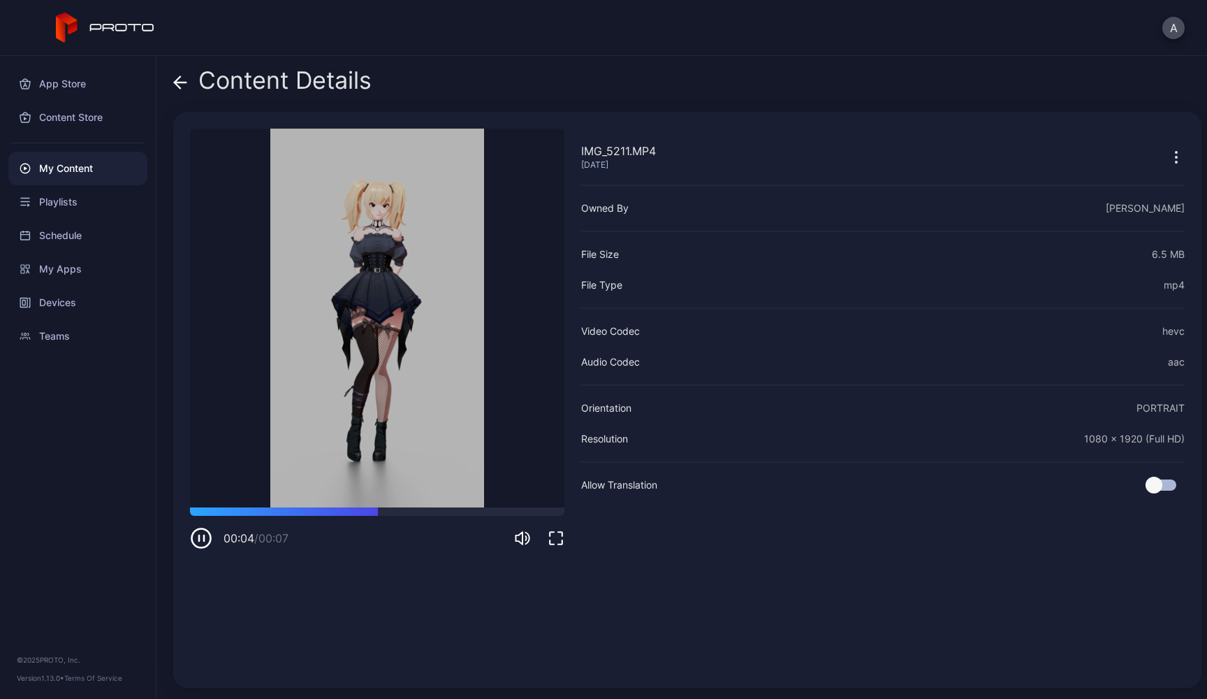
click at [189, 76] on div "Content Details" at bounding box center [272, 84] width 198 height 34
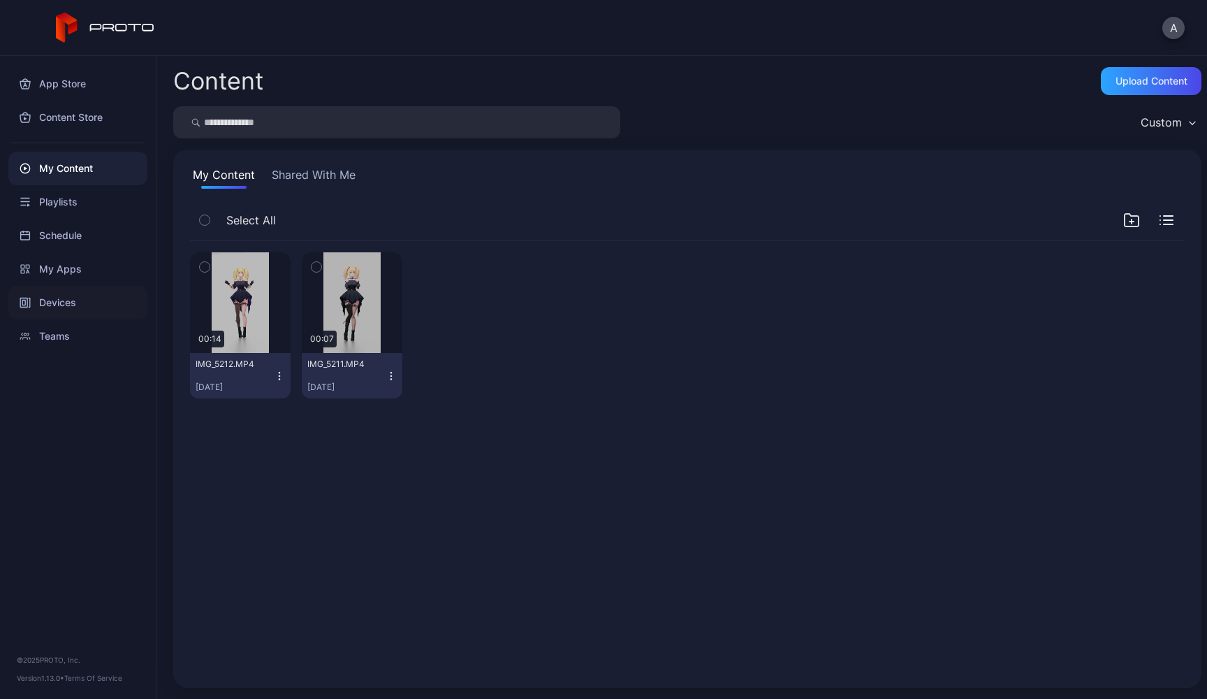
click at [78, 297] on div "Devices" at bounding box center [77, 303] width 139 height 34
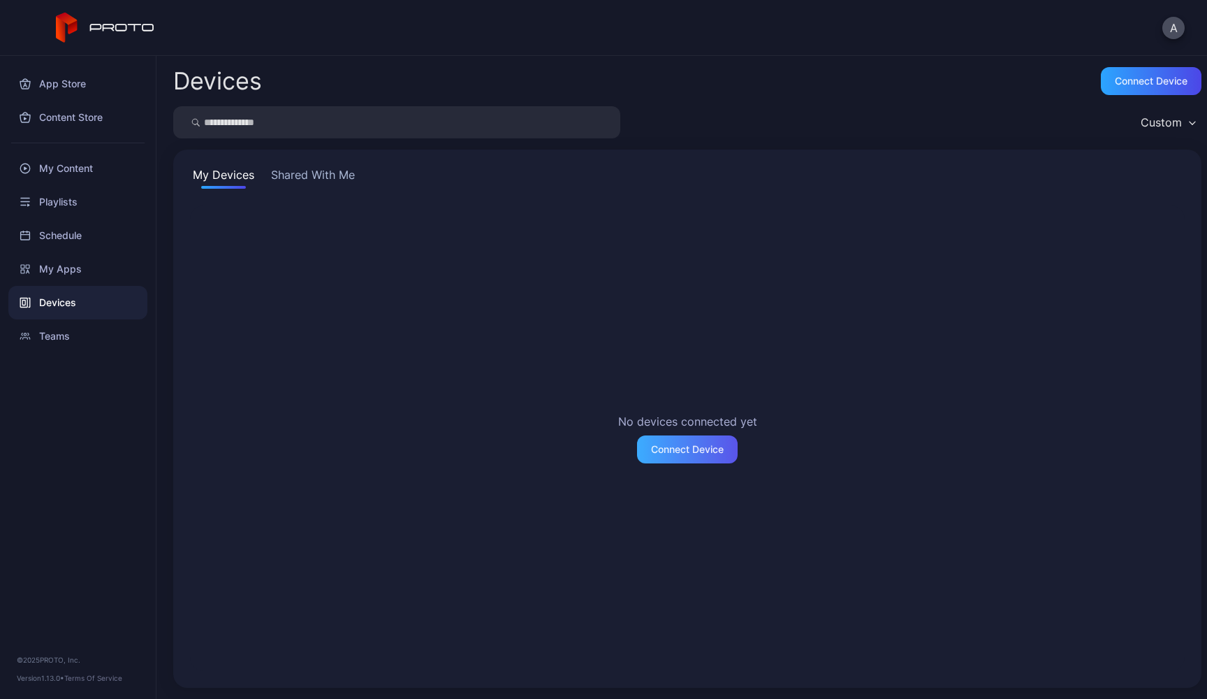
click at [692, 444] on div "Connect Device" at bounding box center [687, 449] width 73 height 11
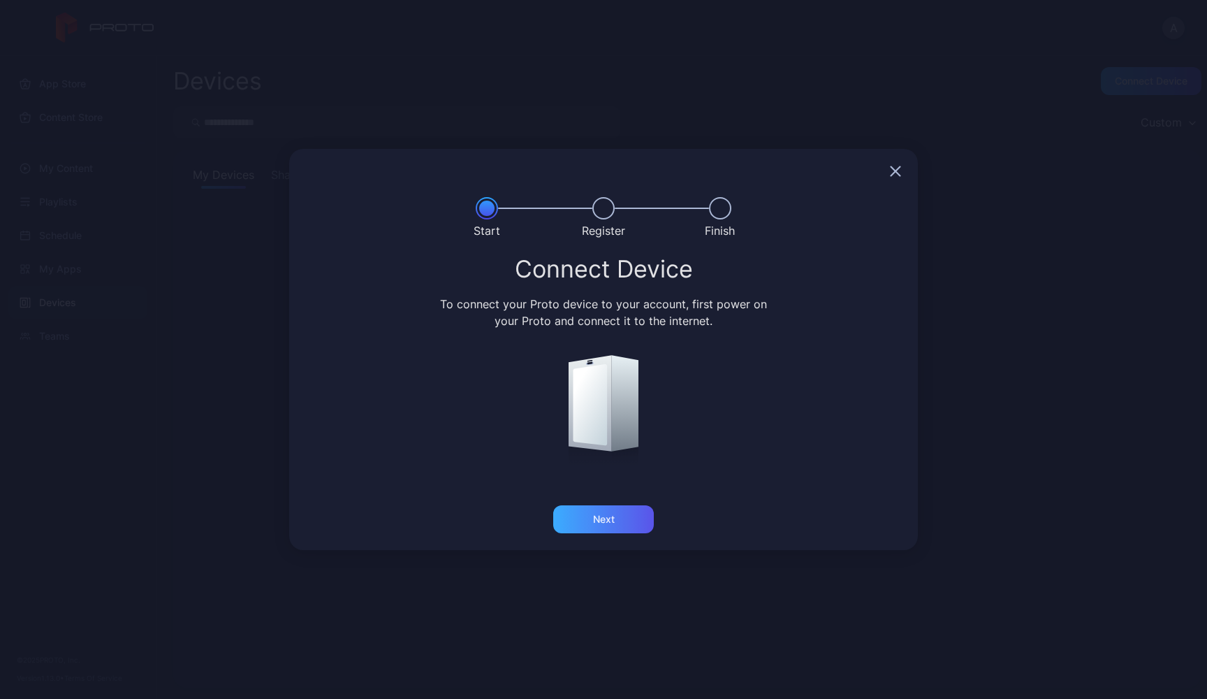
click at [618, 527] on div "Next" at bounding box center [603, 519] width 101 height 28
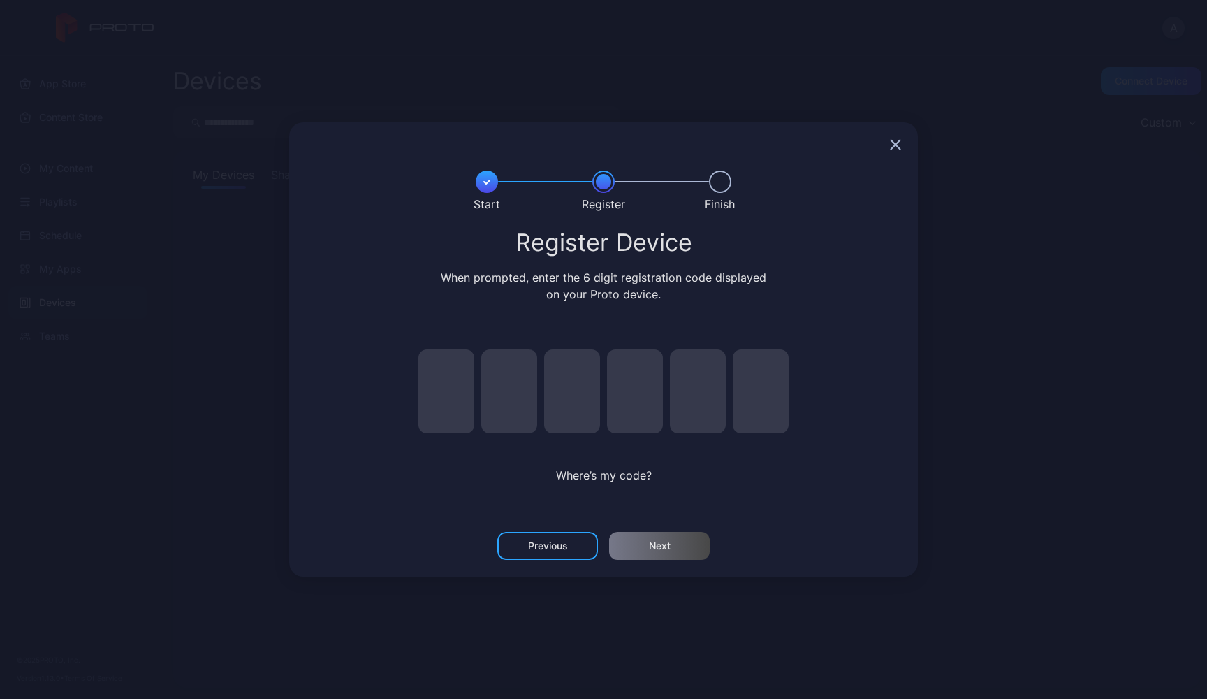
click at [902, 142] on div at bounding box center [603, 144] width 629 height 45
click at [901, 143] on div at bounding box center [603, 144] width 629 height 45
click at [901, 143] on icon "button" at bounding box center [895, 144] width 11 height 11
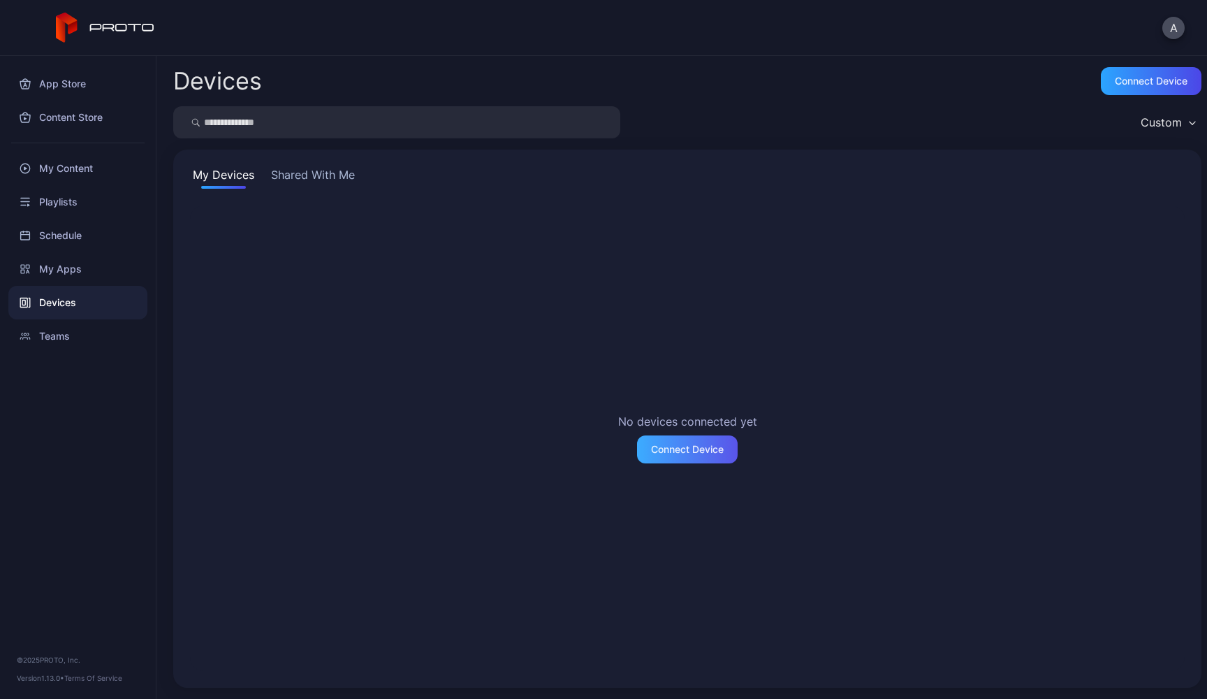
click at [684, 460] on div "Connect Device" at bounding box center [687, 449] width 101 height 28
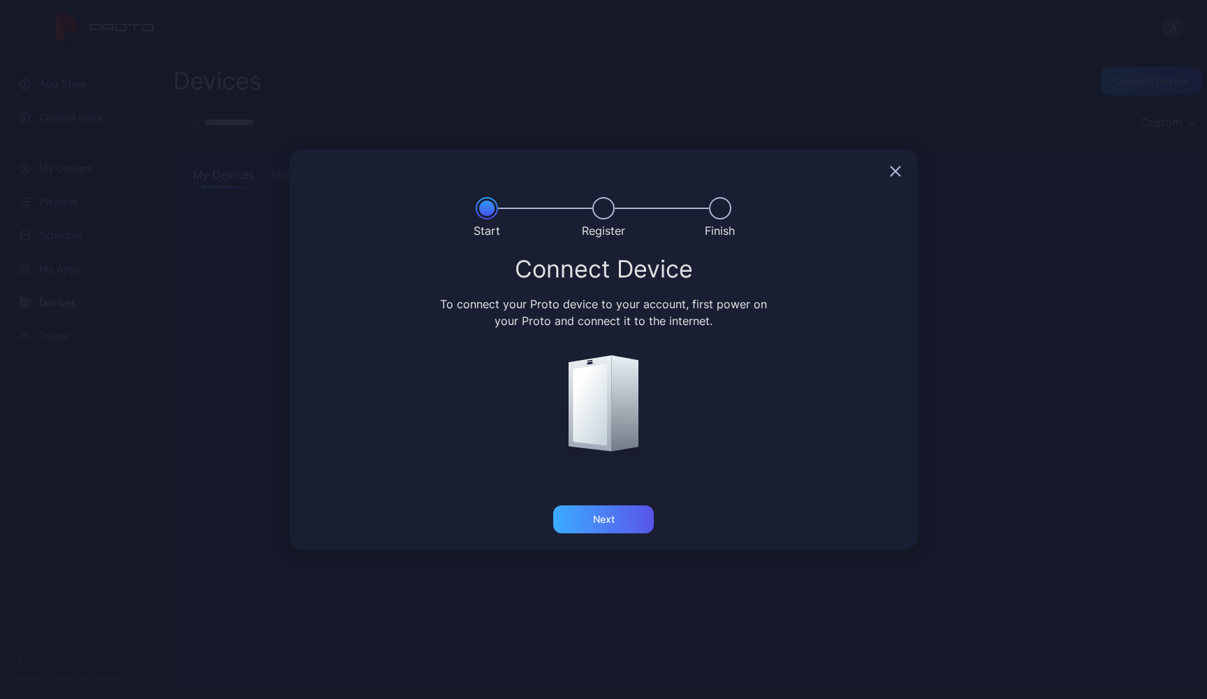
click at [617, 526] on div "Next" at bounding box center [603, 519] width 101 height 28
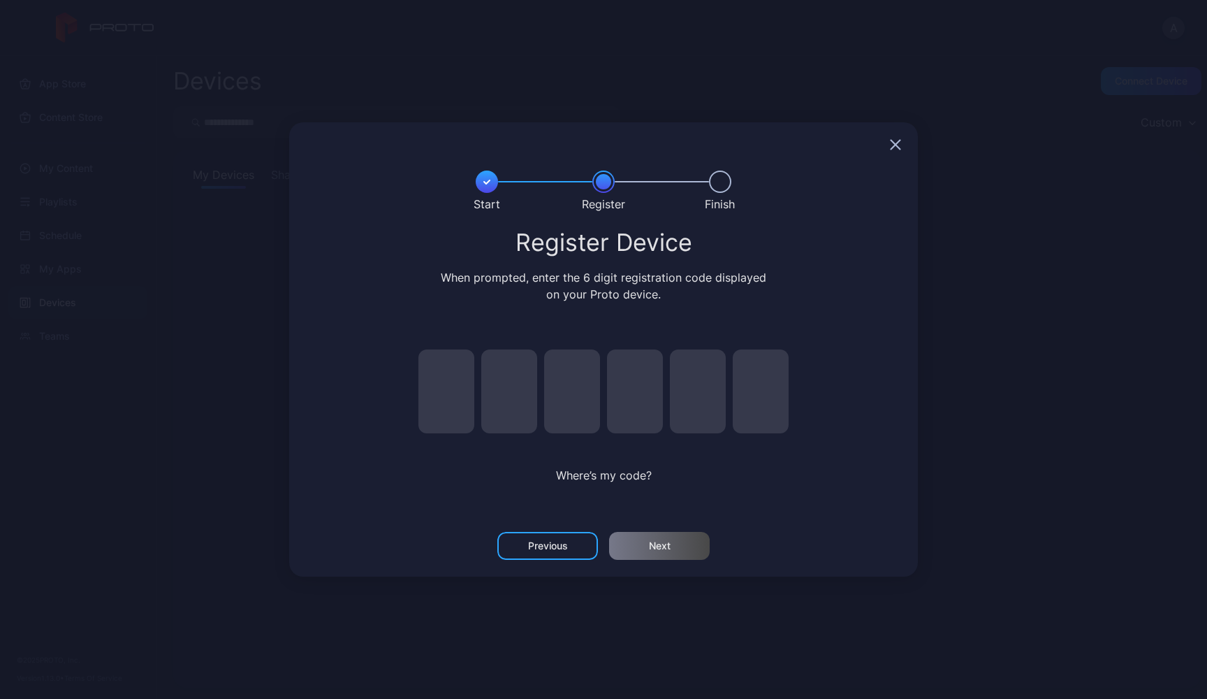
click at [678, 311] on div "Register Device When prompted, enter the 6 digit registration code displayed on…" at bounding box center [603, 279] width 595 height 99
click at [677, 400] on input "pin code 5 of 6" at bounding box center [698, 391] width 56 height 84
click at [653, 401] on input "pin code 4 of 6" at bounding box center [635, 391] width 56 height 84
